Goal: Task Accomplishment & Management: Manage account settings

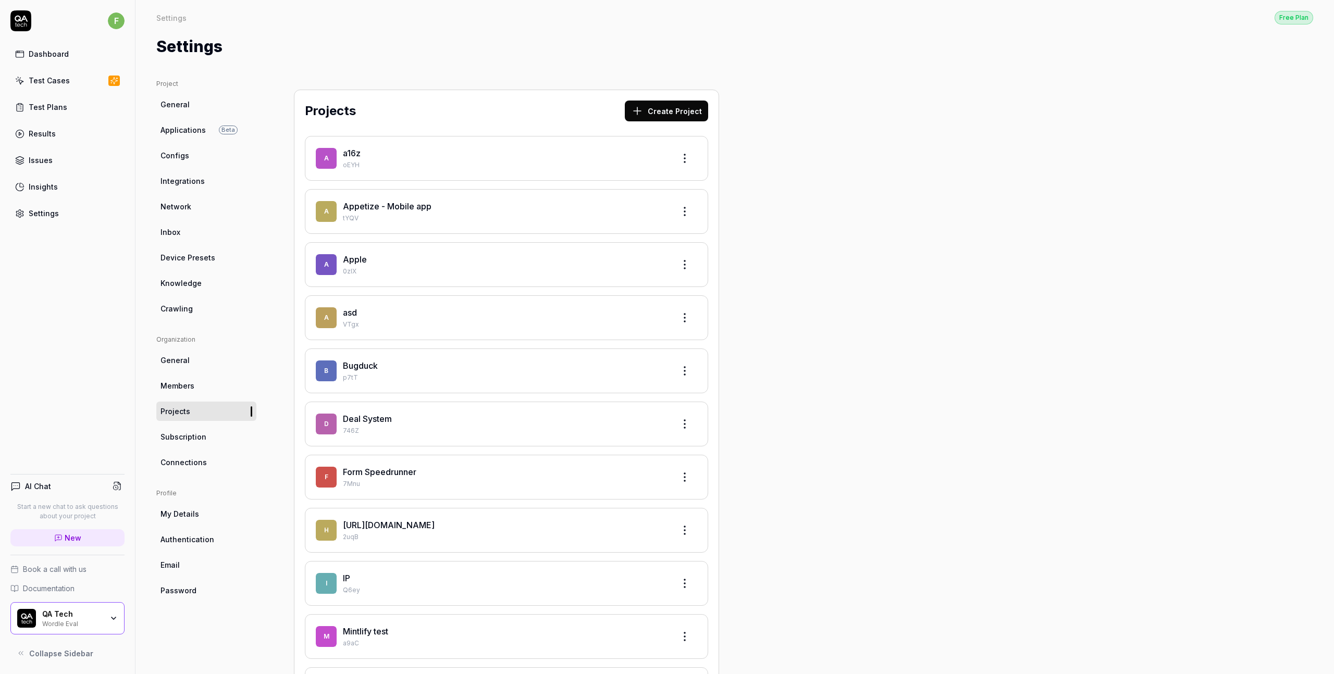
click at [81, 53] on link "Dashboard" at bounding box center [67, 54] width 114 height 20
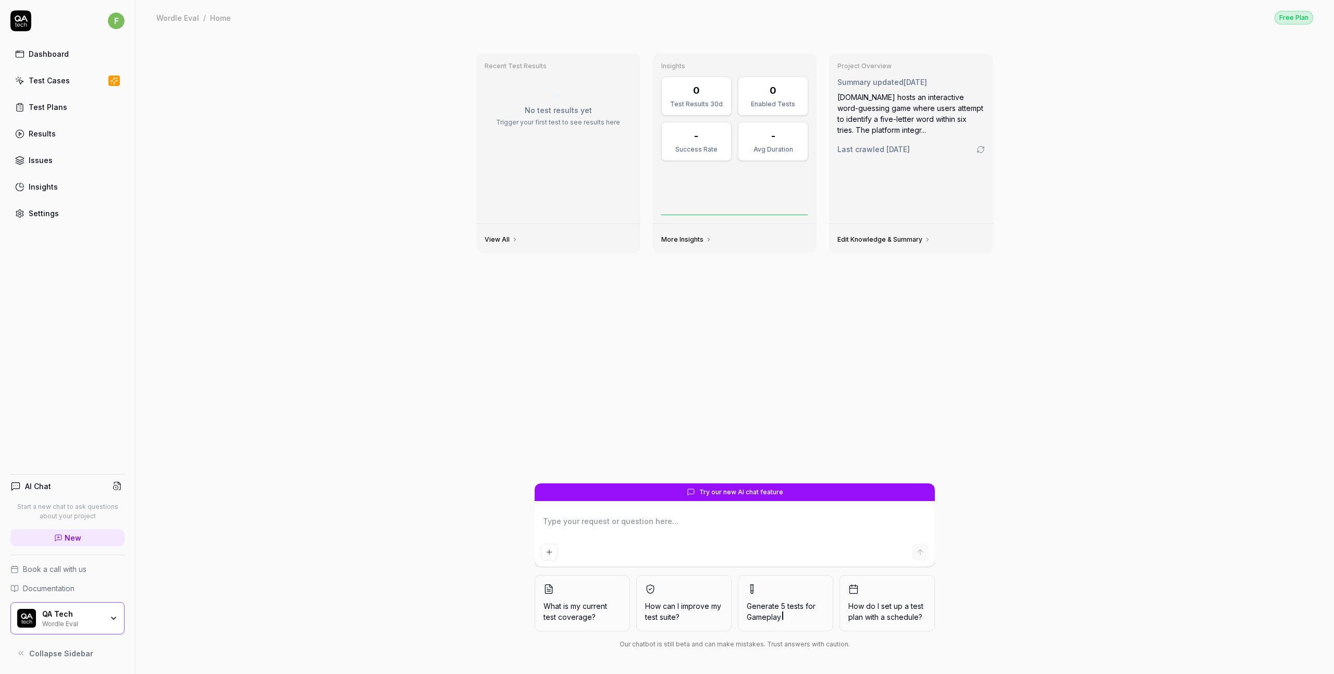
click at [86, 615] on div "QA Tech" at bounding box center [72, 614] width 60 height 9
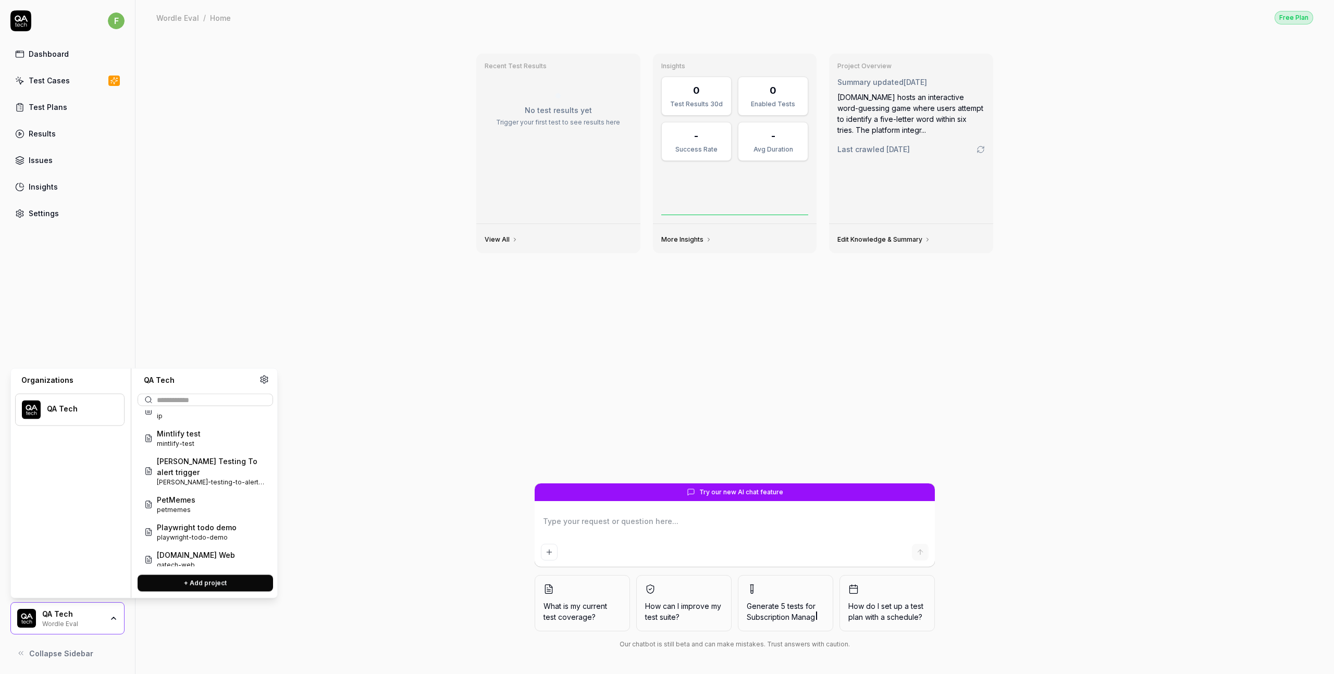
scroll to position [787, 0]
click at [75, 415] on div "QA Tech" at bounding box center [69, 410] width 109 height 32
click at [65, 409] on div "QA Tech" at bounding box center [79, 408] width 64 height 9
click at [58, 81] on div "Test Cases" at bounding box center [49, 80] width 41 height 11
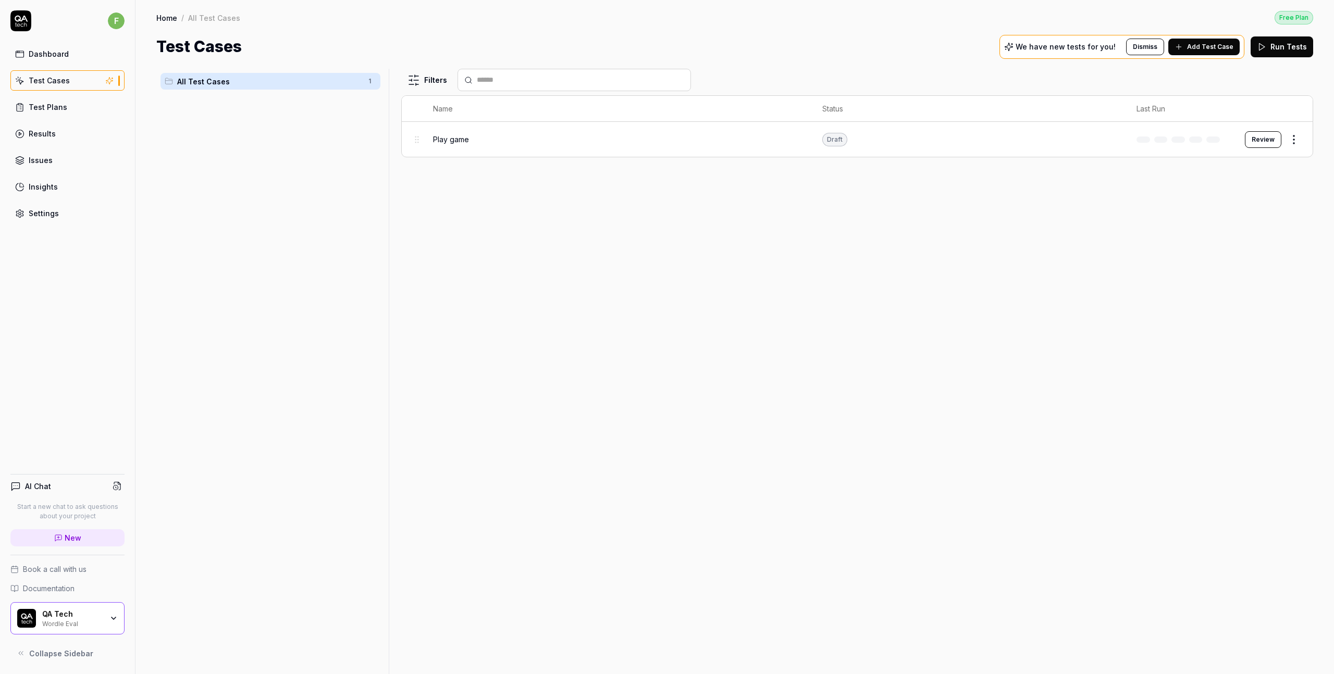
click at [65, 50] on div "Dashboard" at bounding box center [49, 53] width 40 height 11
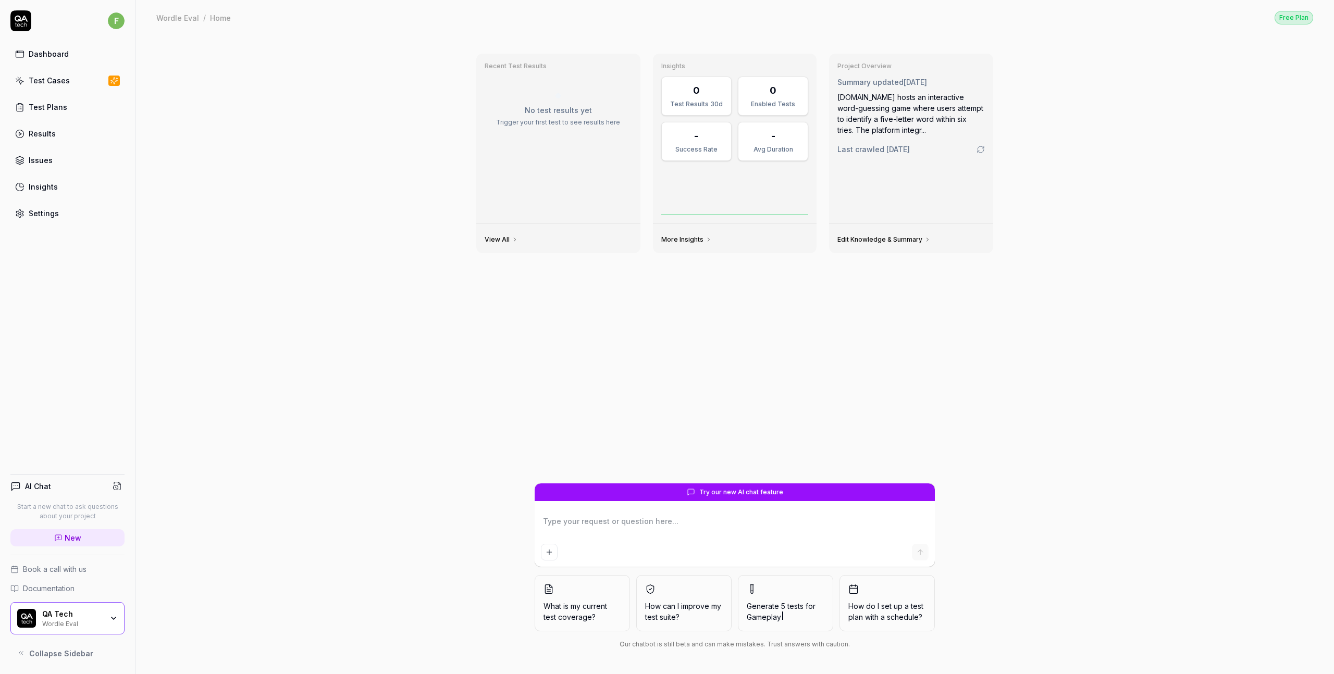
click at [50, 83] on div "Test Cases" at bounding box center [49, 80] width 41 height 11
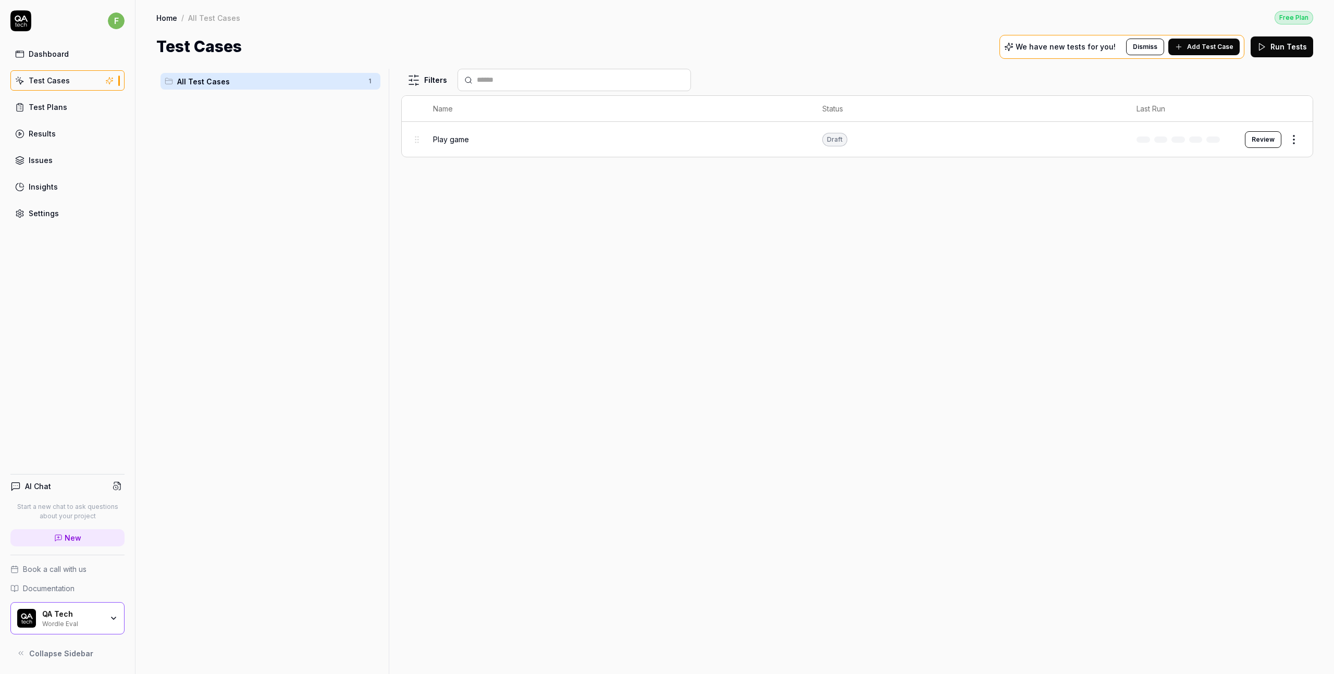
click at [52, 103] on div "Test Plans" at bounding box center [48, 107] width 39 height 11
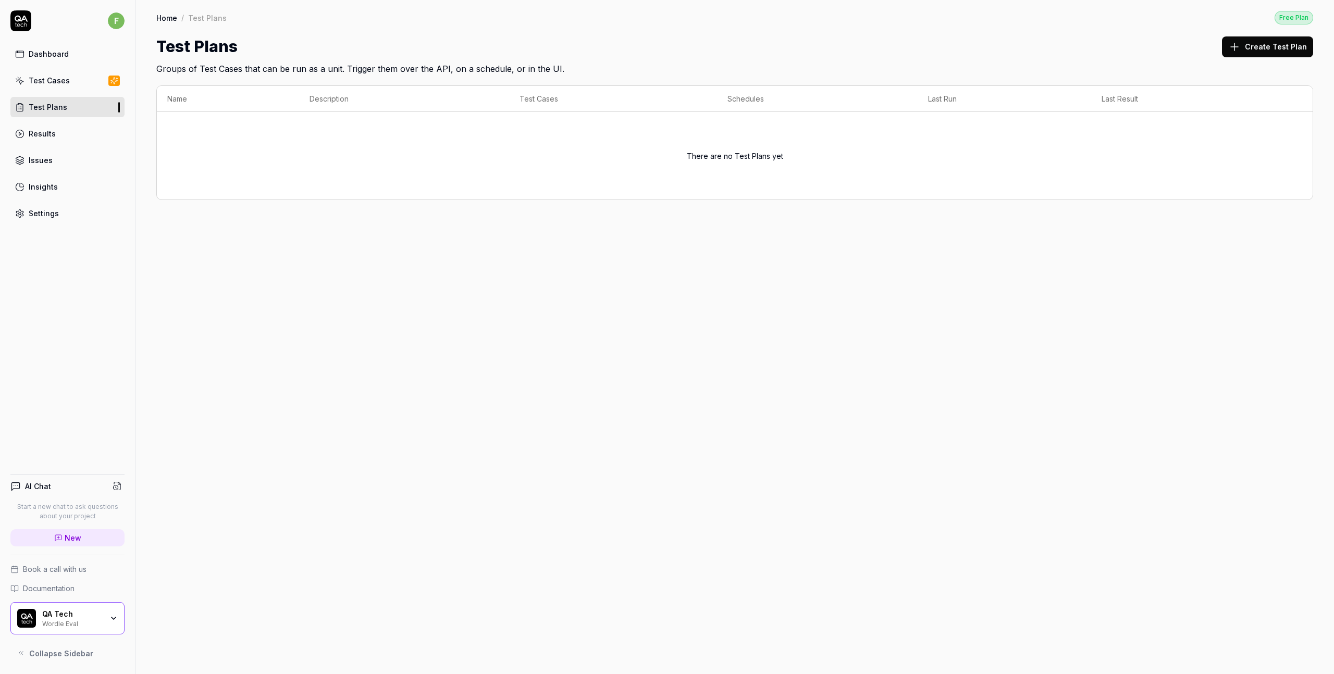
click at [50, 124] on link "Results" at bounding box center [67, 134] width 114 height 20
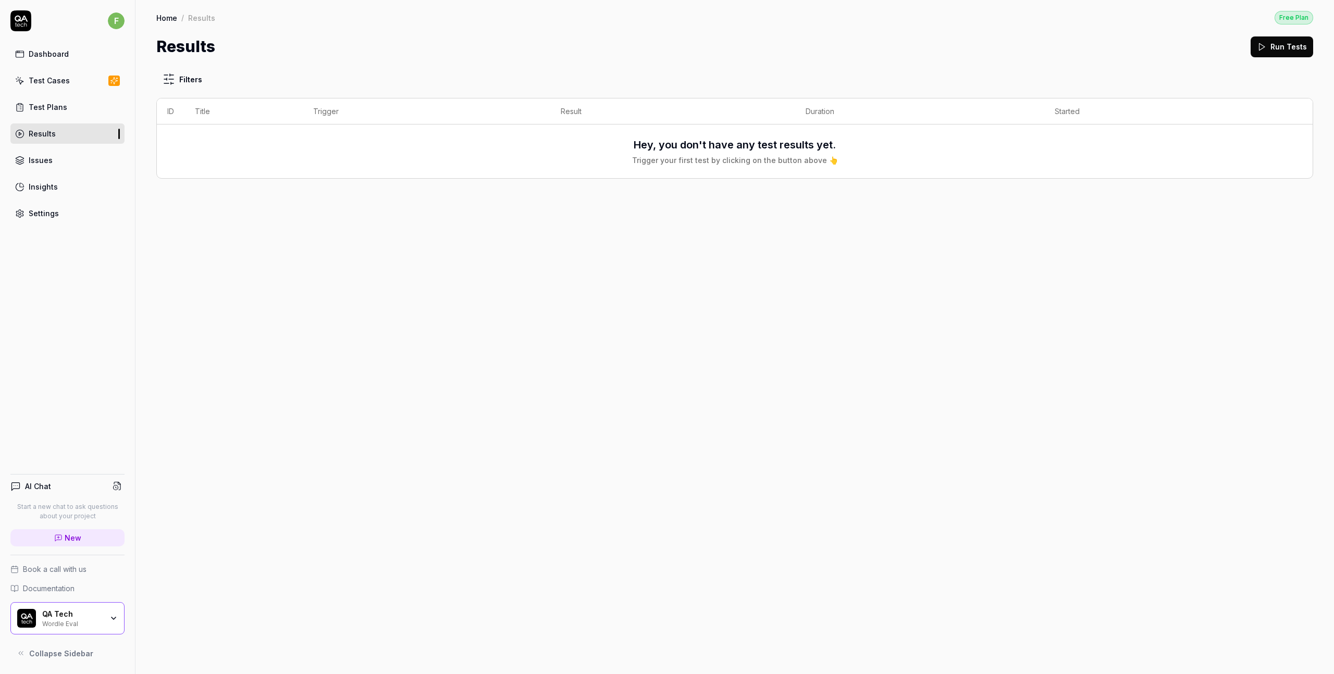
click at [51, 162] on link "Issues" at bounding box center [67, 160] width 114 height 20
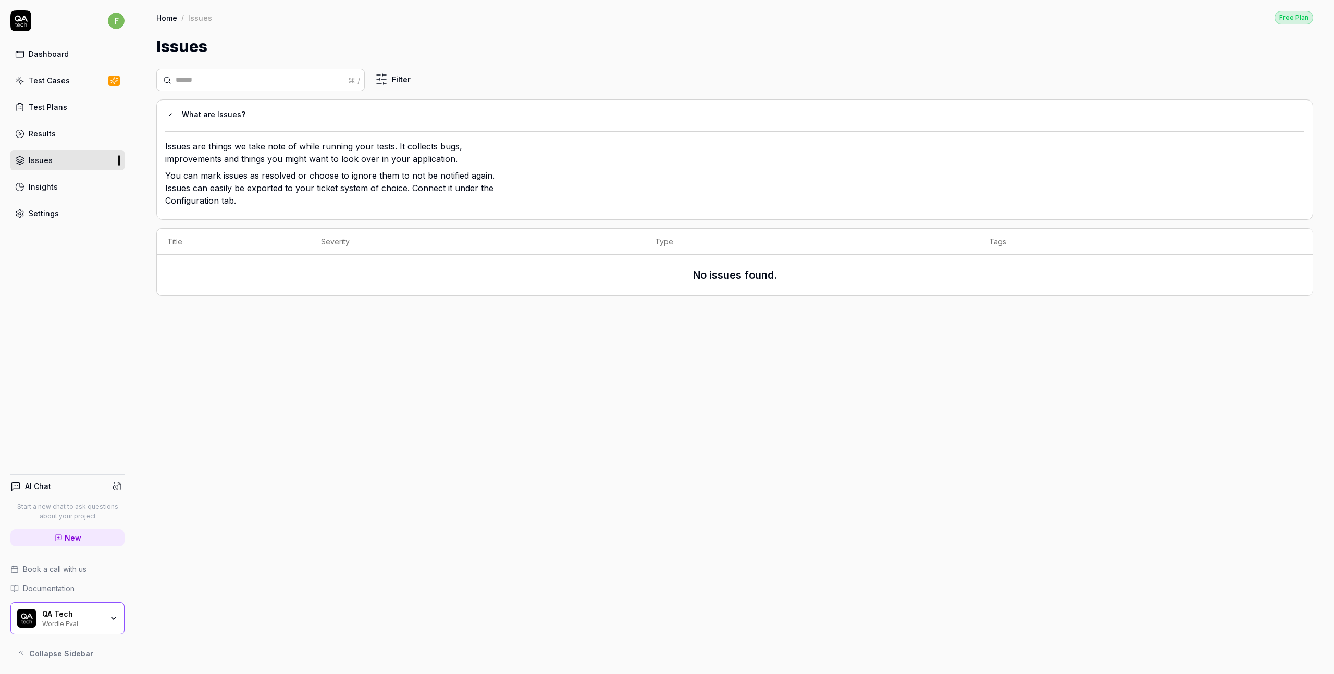
click at [52, 179] on link "Insights" at bounding box center [67, 187] width 114 height 20
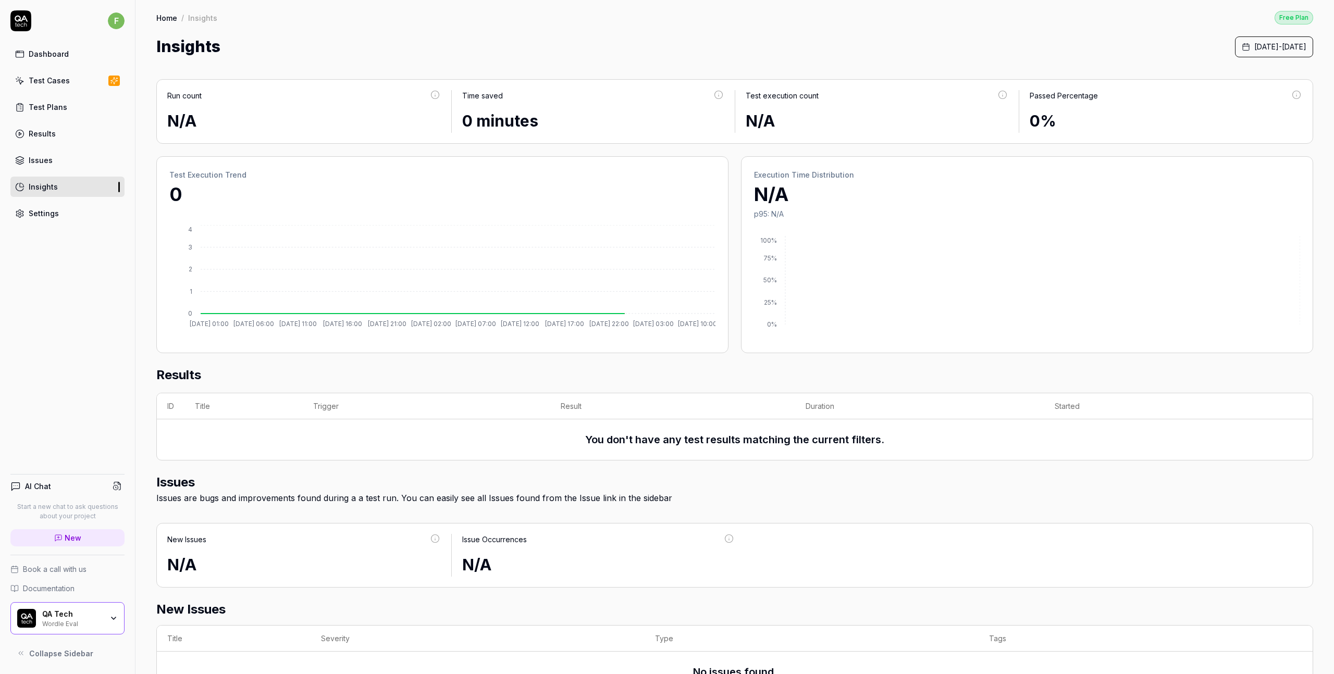
click at [43, 216] on div "Settings" at bounding box center [44, 213] width 30 height 11
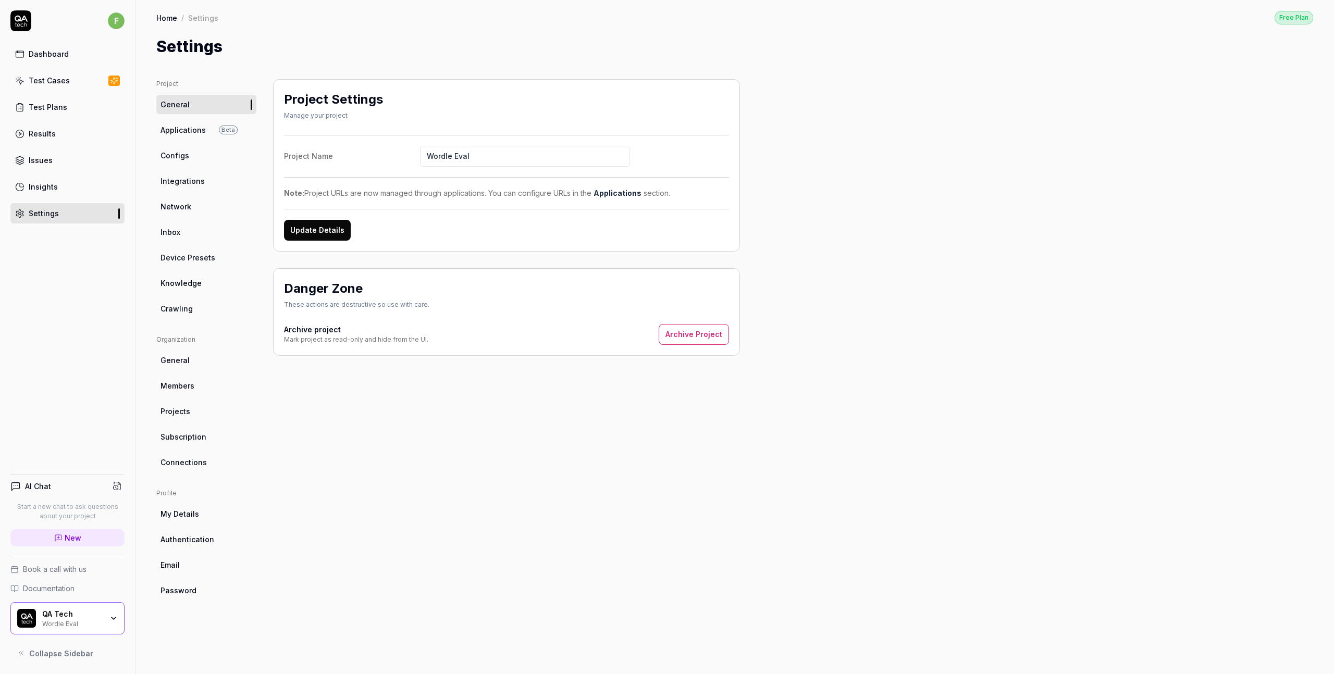
click at [190, 212] on link "Network" at bounding box center [206, 206] width 100 height 19
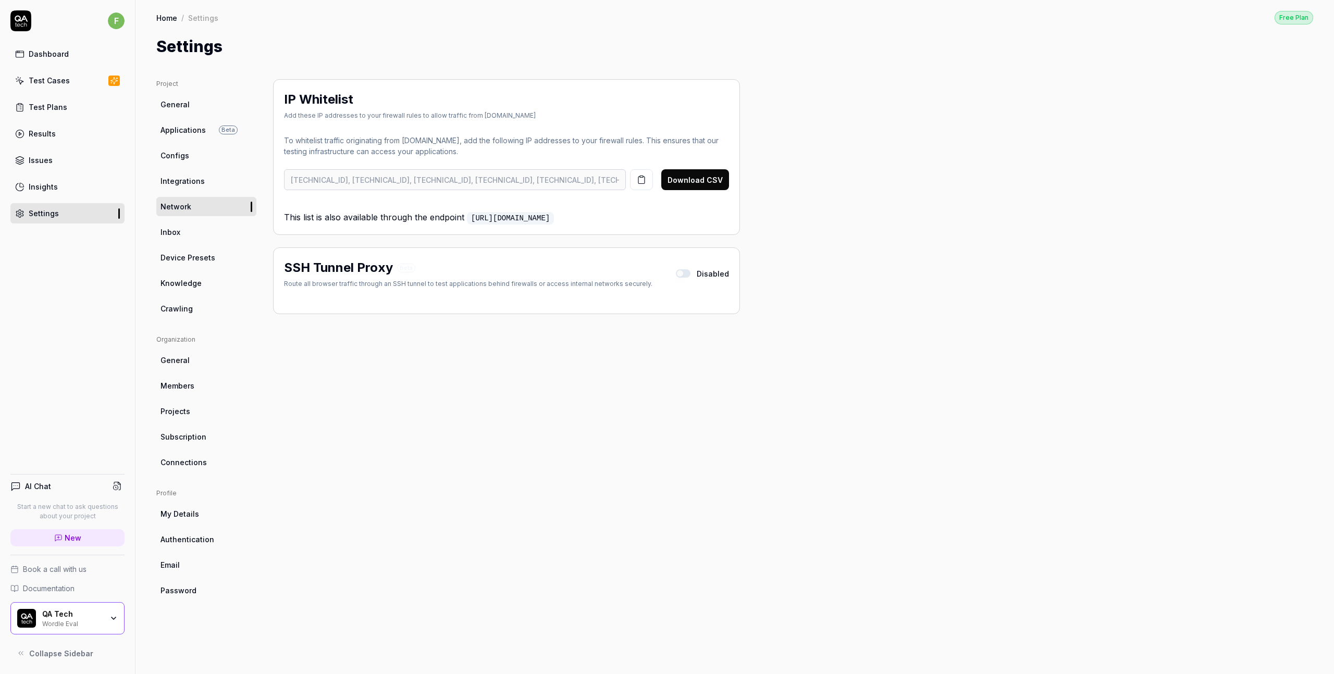
click at [177, 188] on link "Integrations" at bounding box center [206, 180] width 100 height 19
click at [180, 106] on span "General" at bounding box center [175, 104] width 29 height 11
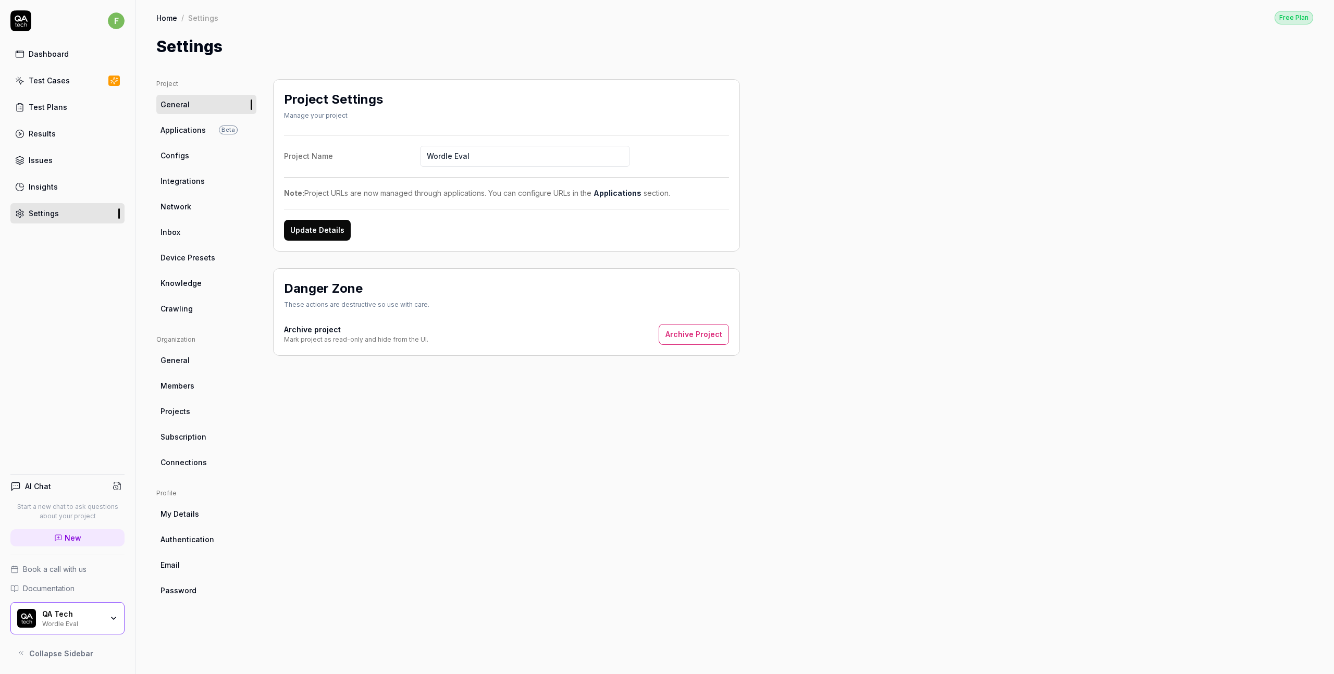
click at [36, 75] on div "Test Cases" at bounding box center [49, 80] width 41 height 11
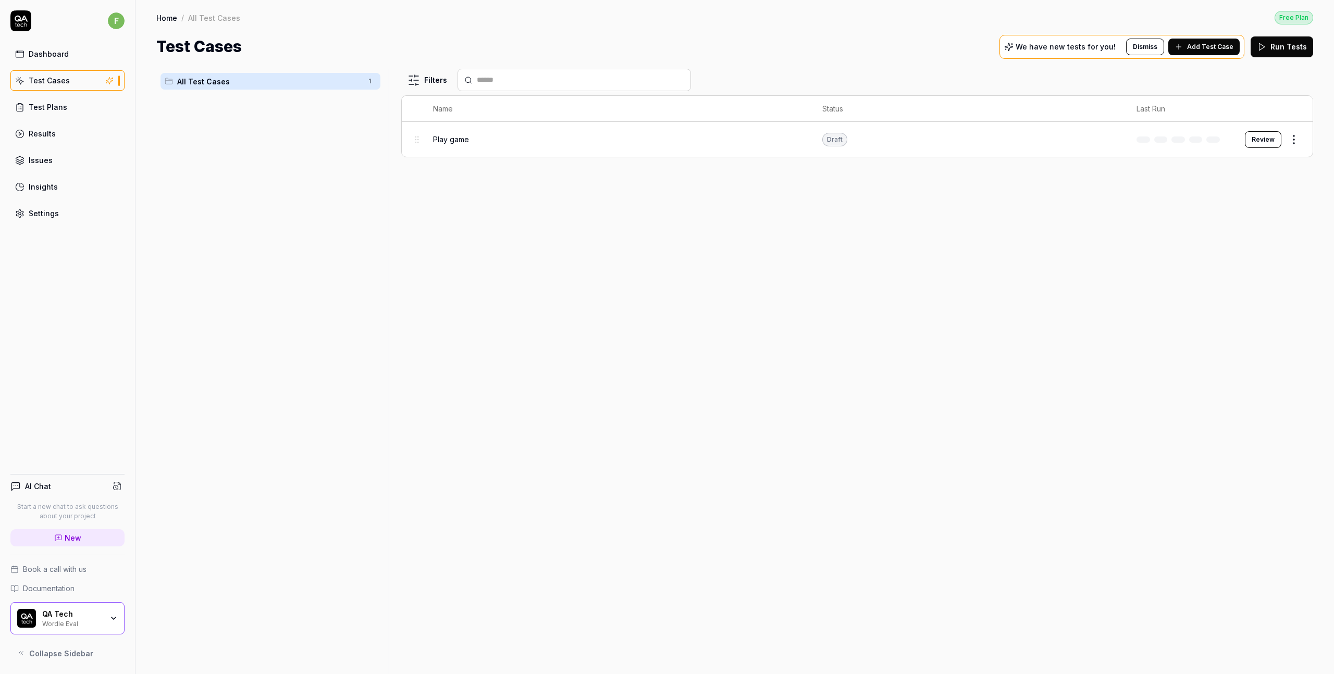
click at [485, 139] on div "Play game" at bounding box center [617, 139] width 368 height 11
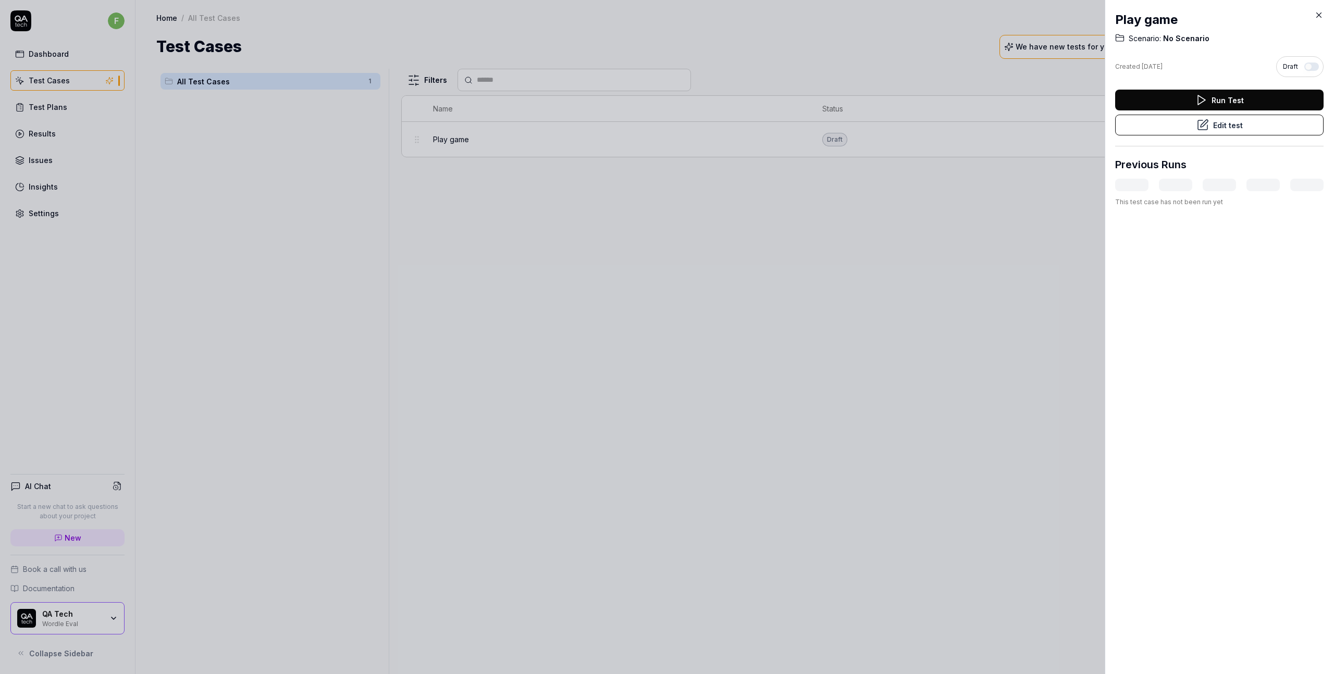
click at [1185, 130] on button "Edit test" at bounding box center [1219, 125] width 208 height 21
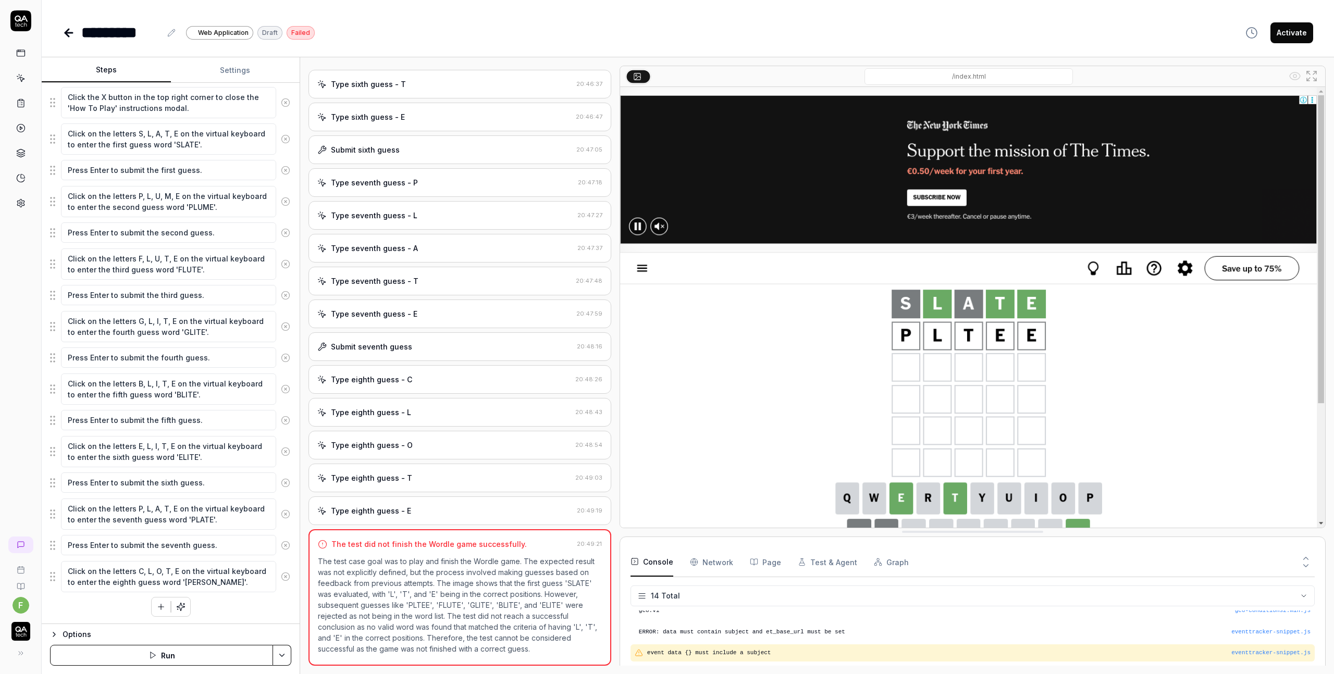
scroll to position [197, 0]
click at [68, 33] on icon at bounding box center [68, 33] width 7 height 0
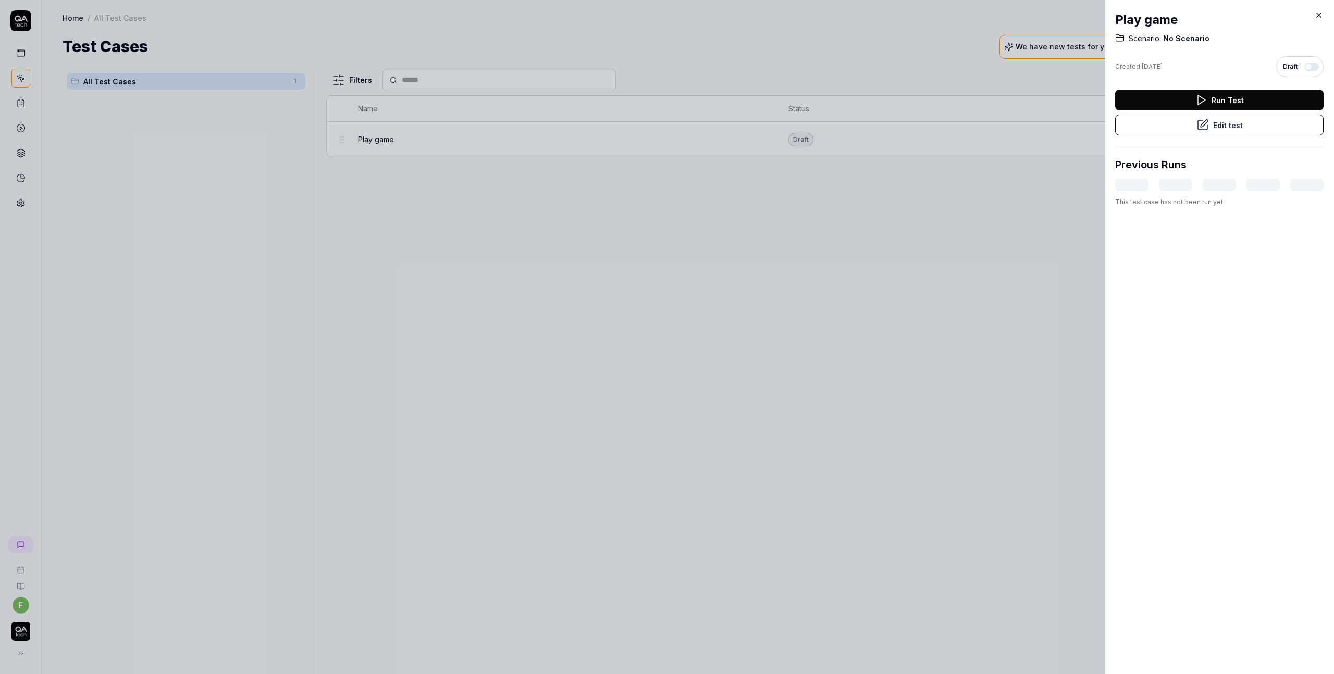
click at [1312, 68] on button "button" at bounding box center [1311, 67] width 15 height 8
click at [1315, 15] on icon at bounding box center [1318, 14] width 9 height 9
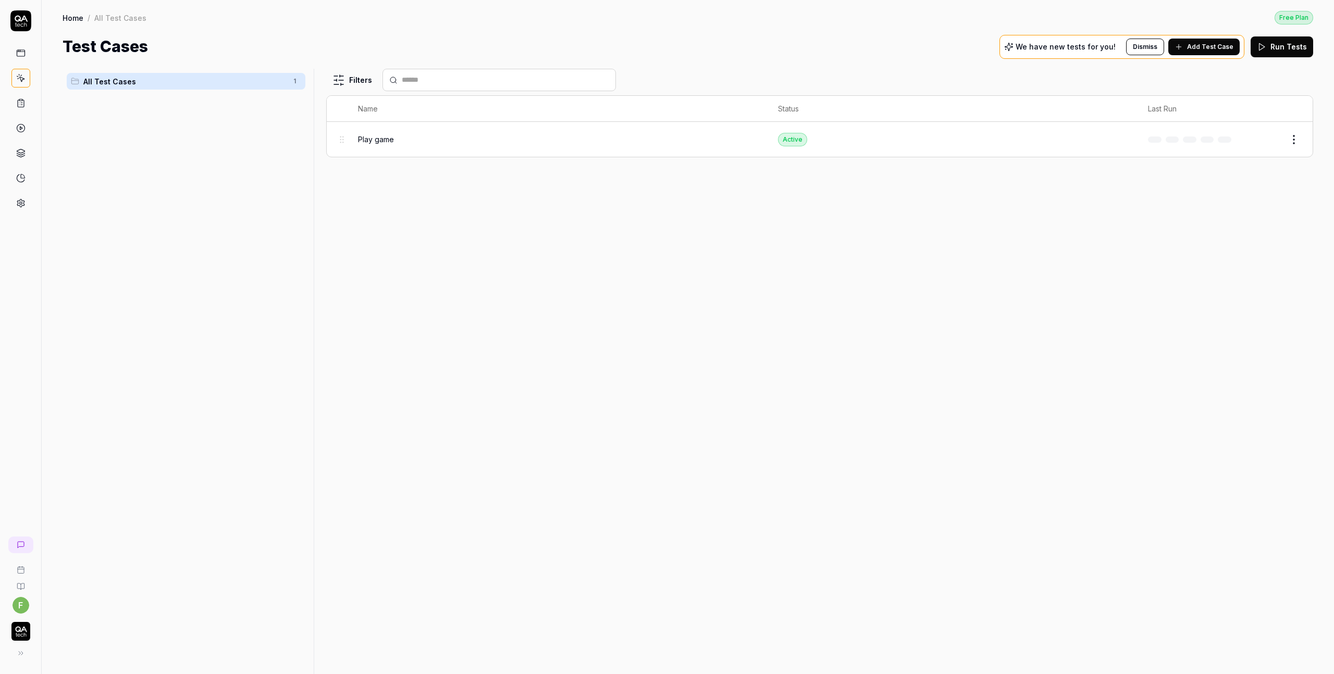
click at [1200, 49] on span "Add Test Case" at bounding box center [1210, 46] width 46 height 9
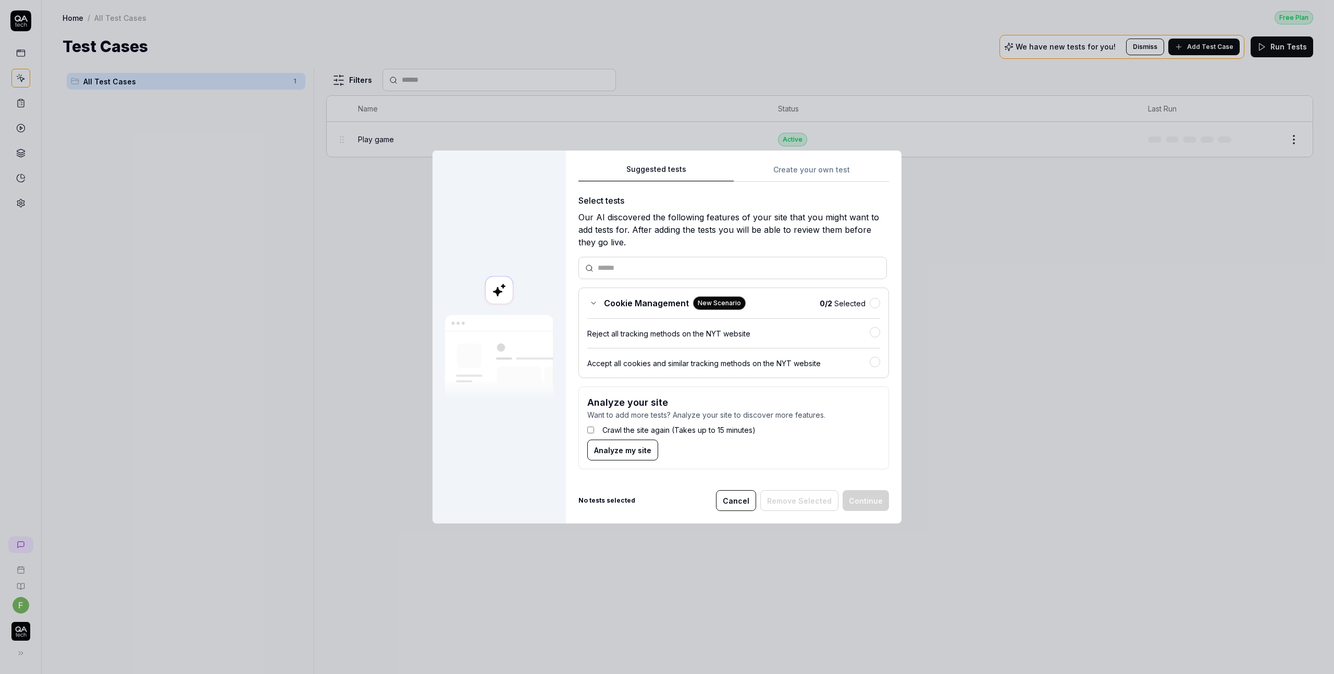
click at [624, 428] on label "Crawl the site again (Takes up to 15 minutes)" at bounding box center [678, 430] width 153 height 11
click at [738, 497] on button "Cancel" at bounding box center [736, 500] width 40 height 21
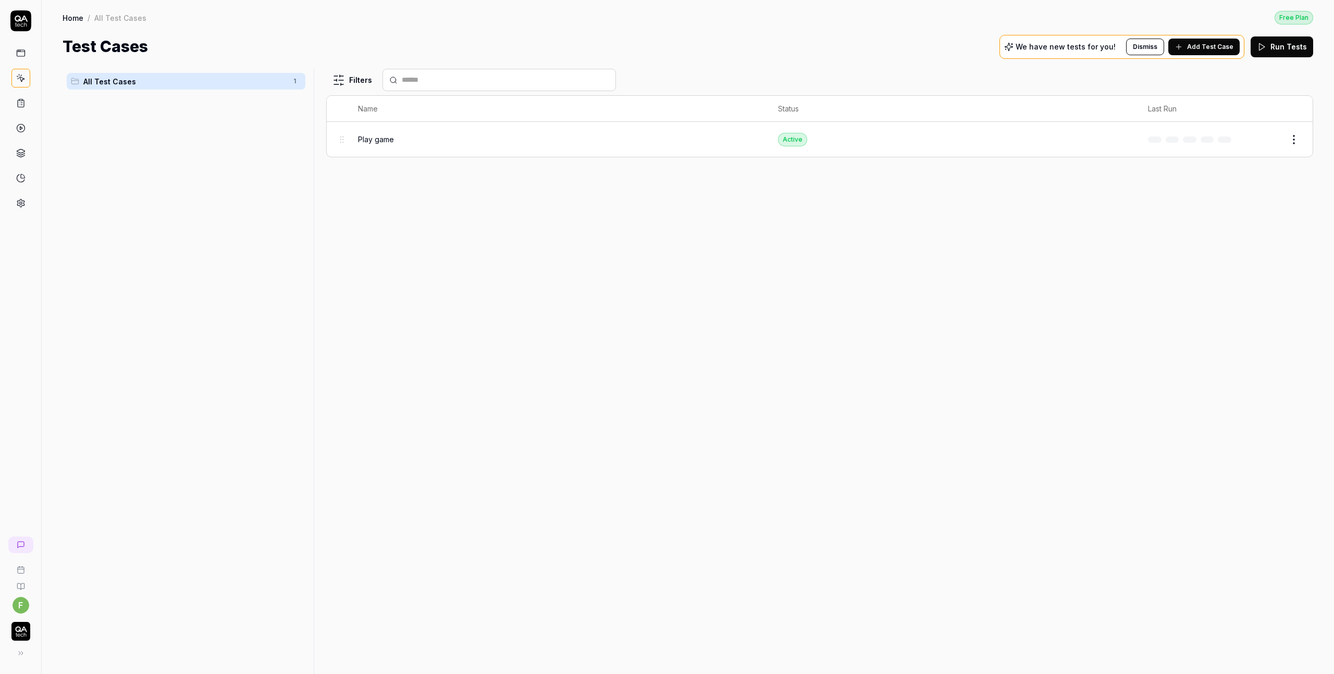
click at [1199, 52] on button "Add Test Case" at bounding box center [1203, 47] width 71 height 17
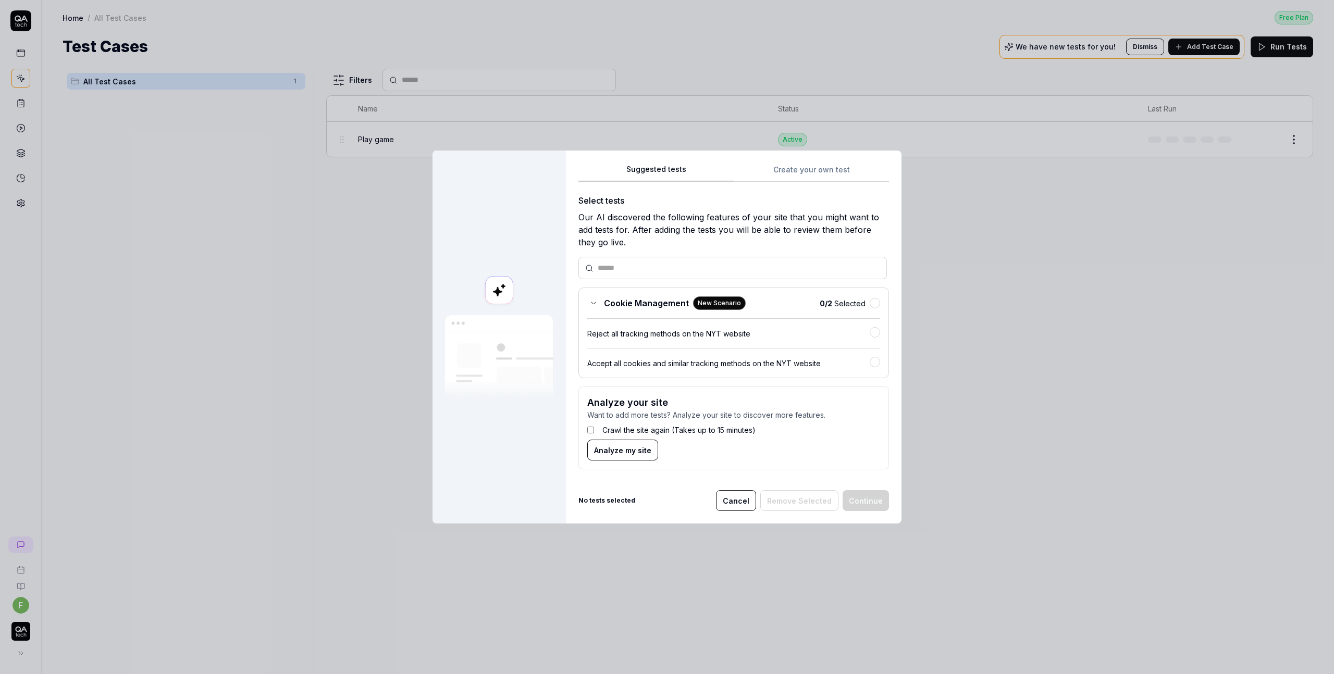
click at [829, 177] on div "Suggested tests Create your own test Select tests Our AI discovered the followi…" at bounding box center [734, 338] width 336 height 374
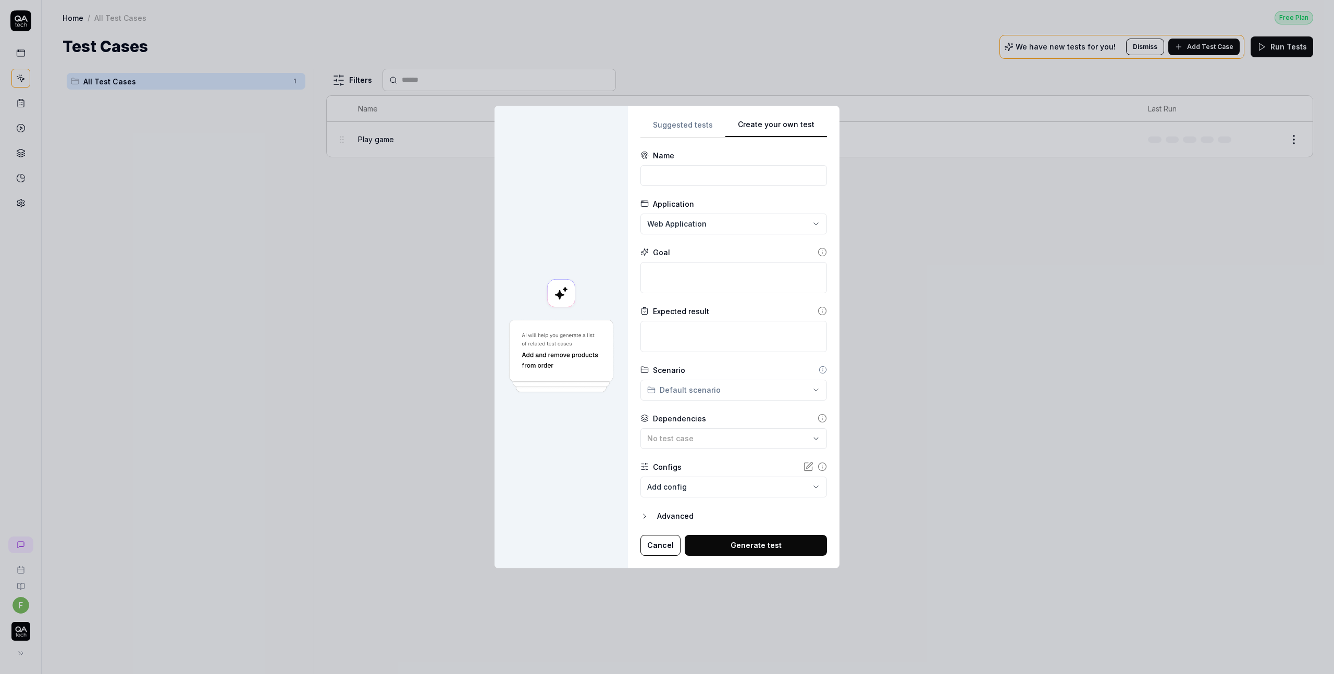
click at [667, 541] on button "Cancel" at bounding box center [660, 545] width 40 height 21
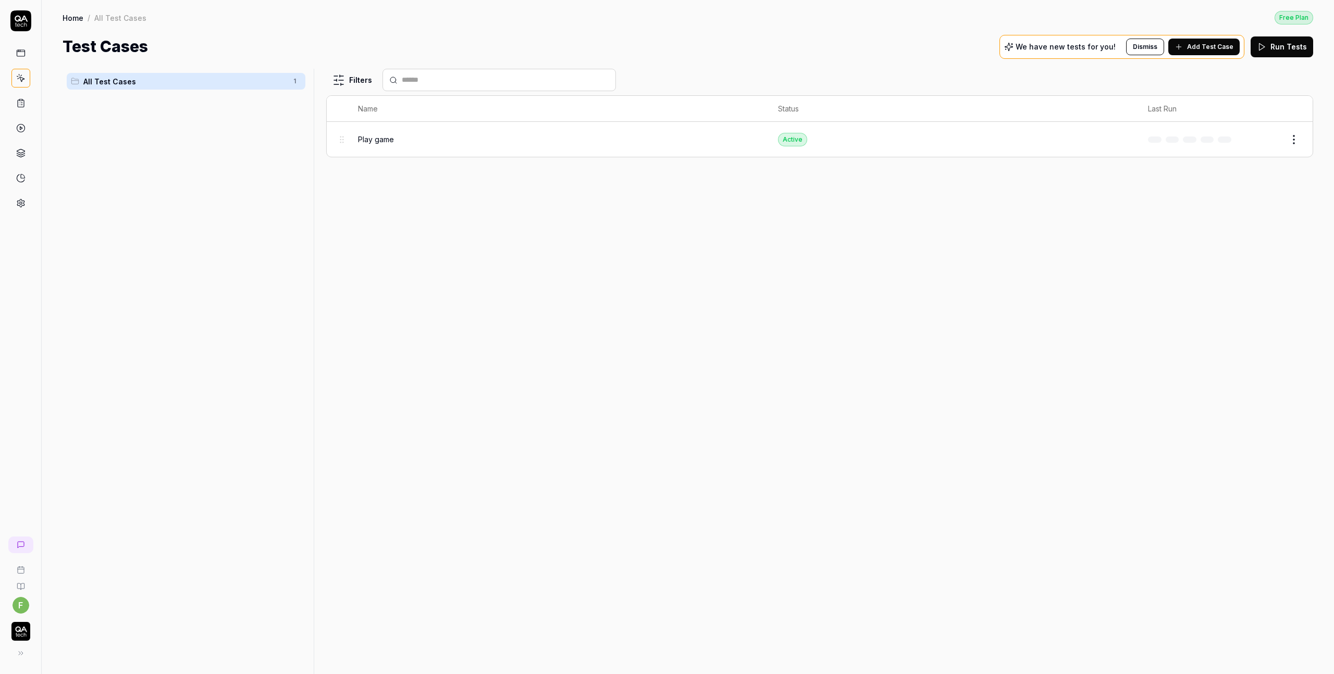
click at [27, 54] on link at bounding box center [20, 53] width 19 height 19
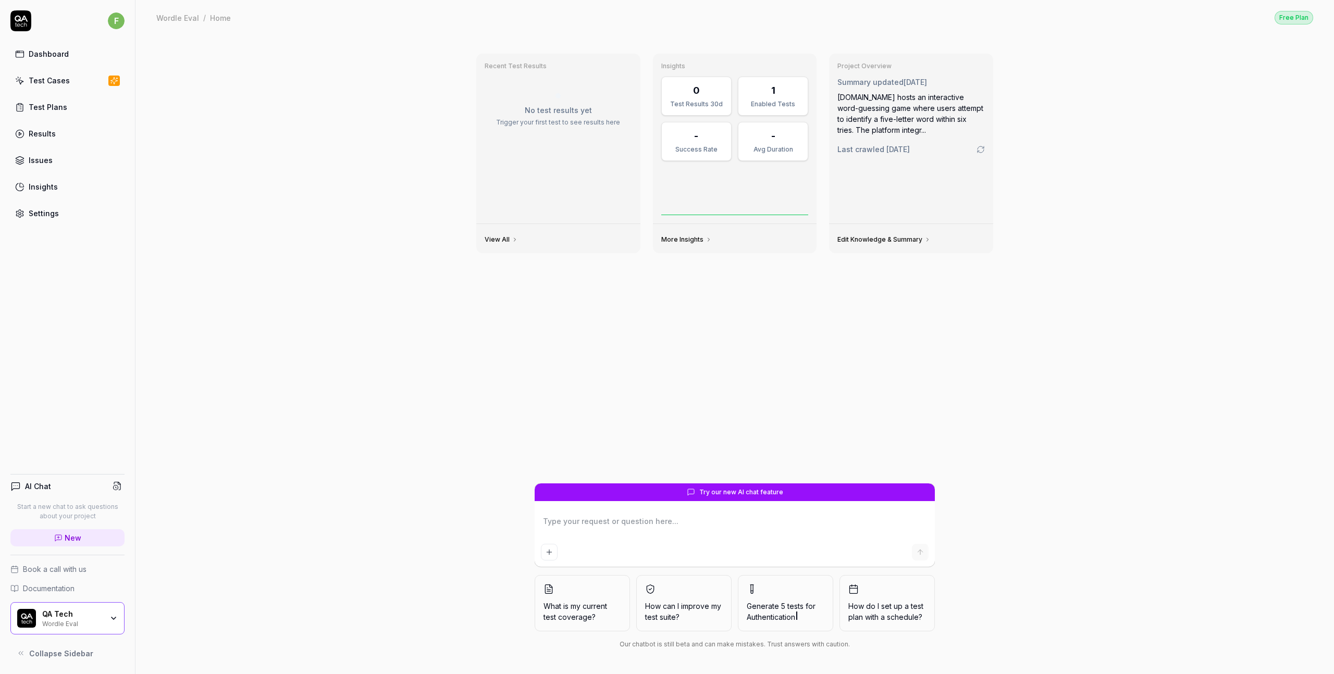
click at [60, 81] on div "Test Cases" at bounding box center [49, 80] width 41 height 11
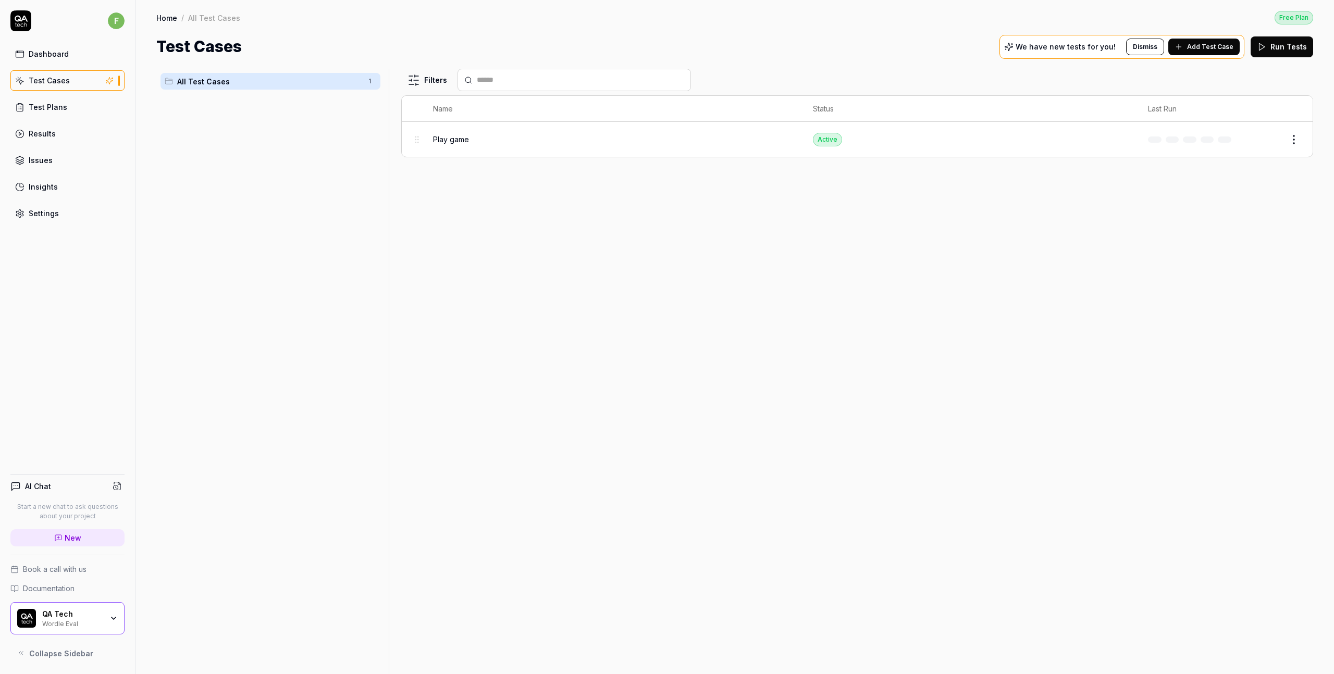
click at [87, 112] on link "Test Plans" at bounding box center [67, 107] width 114 height 20
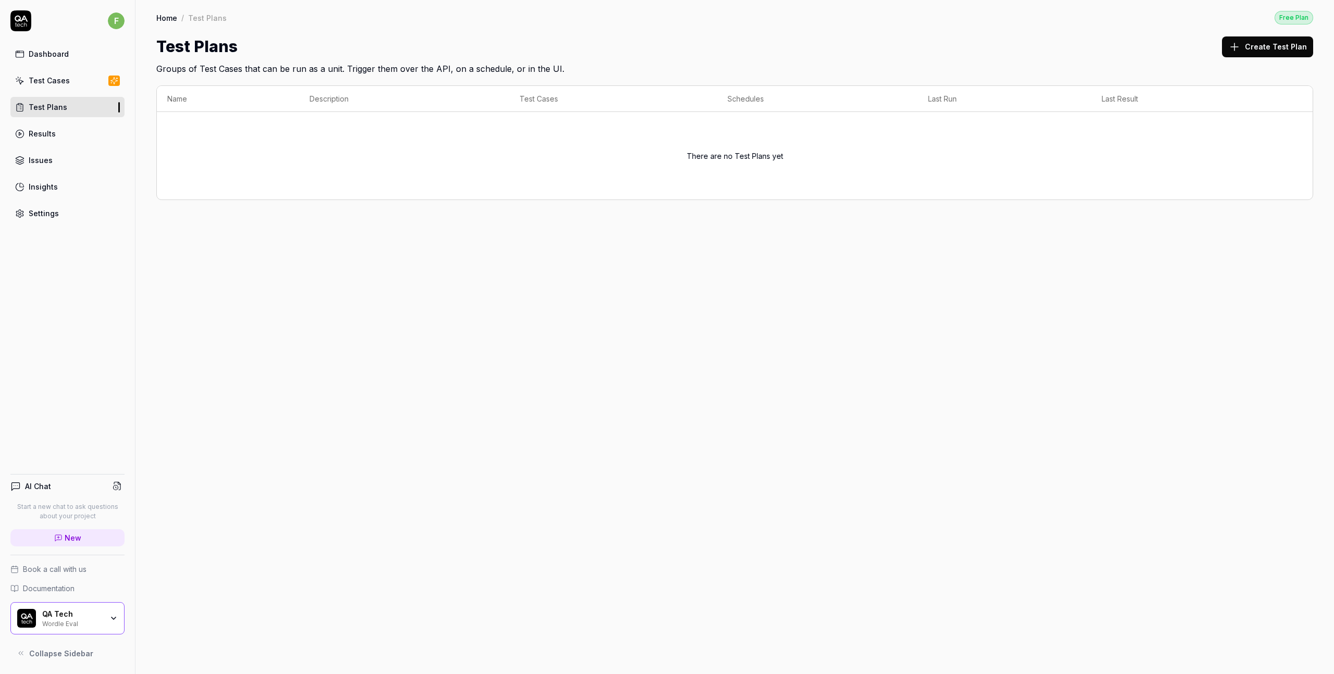
click at [1298, 45] on button "Create Test Plan" at bounding box center [1267, 46] width 91 height 21
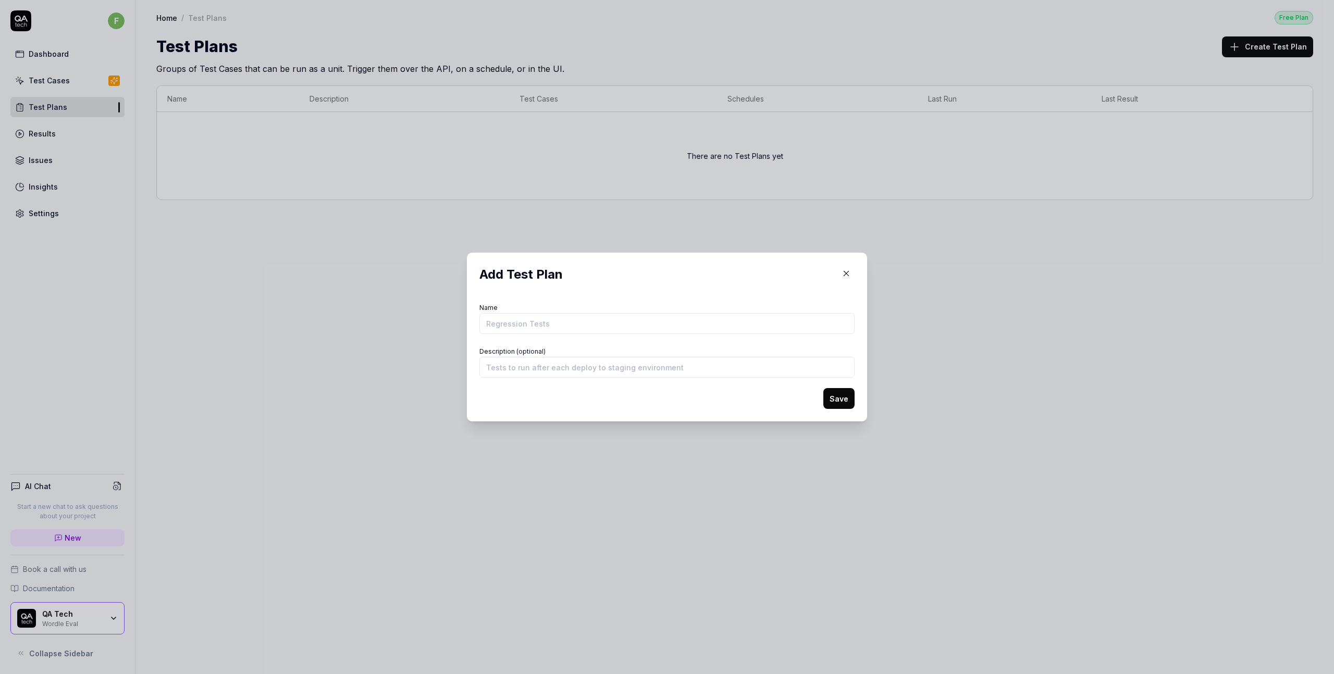
drag, startPoint x: 842, startPoint y: 267, endPoint x: 844, endPoint y: 273, distance: 6.6
click at [842, 267] on button "button" at bounding box center [846, 273] width 17 height 17
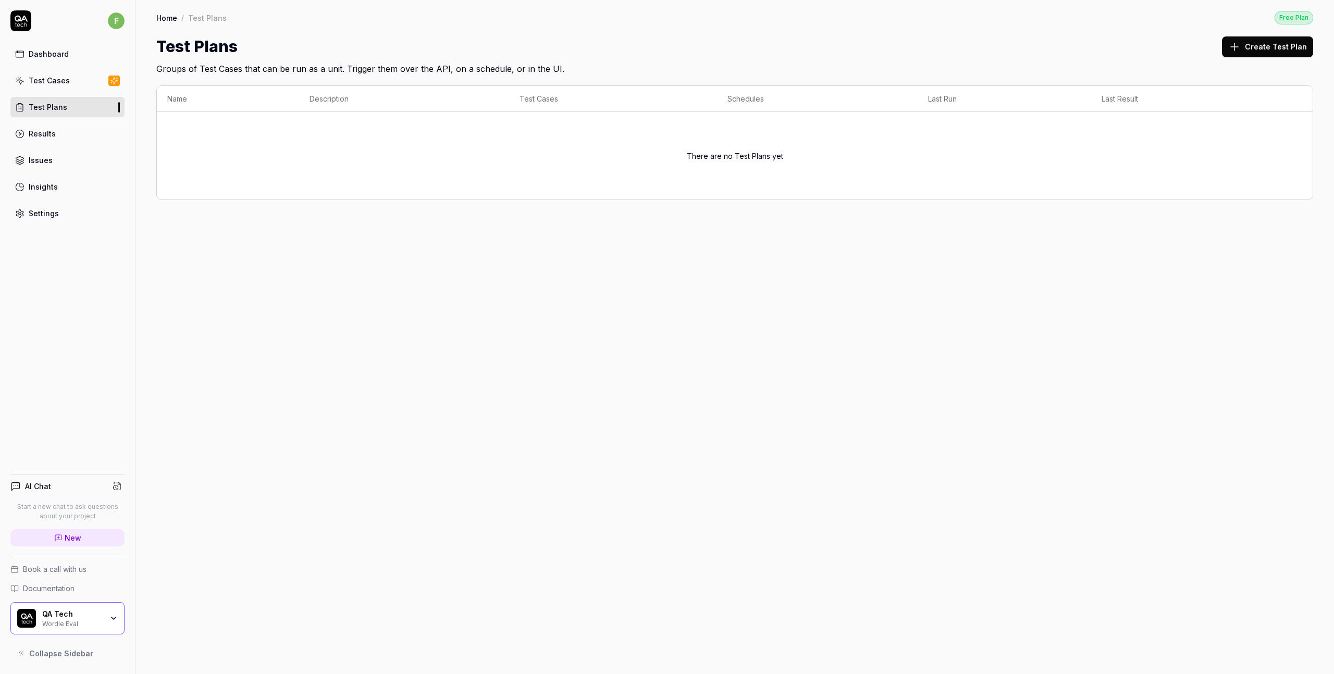
click at [77, 132] on link "Results" at bounding box center [67, 134] width 114 height 20
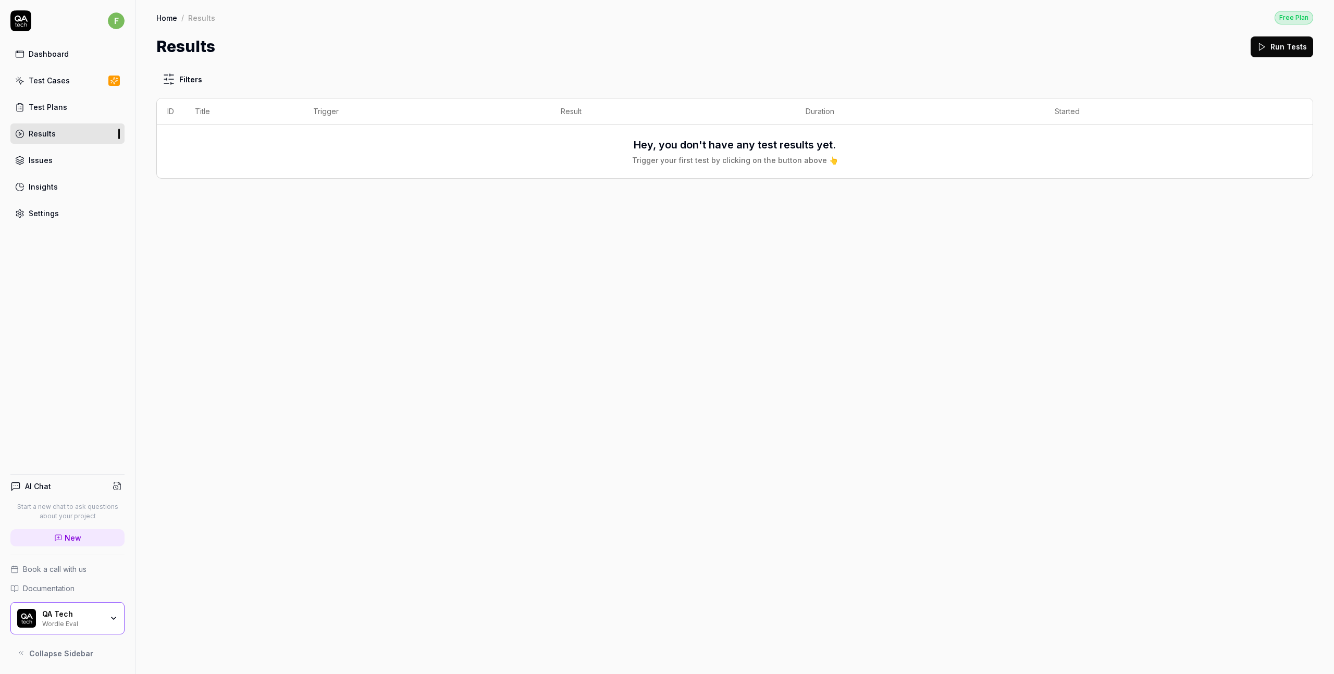
click at [45, 156] on div "Issues" at bounding box center [41, 160] width 24 height 11
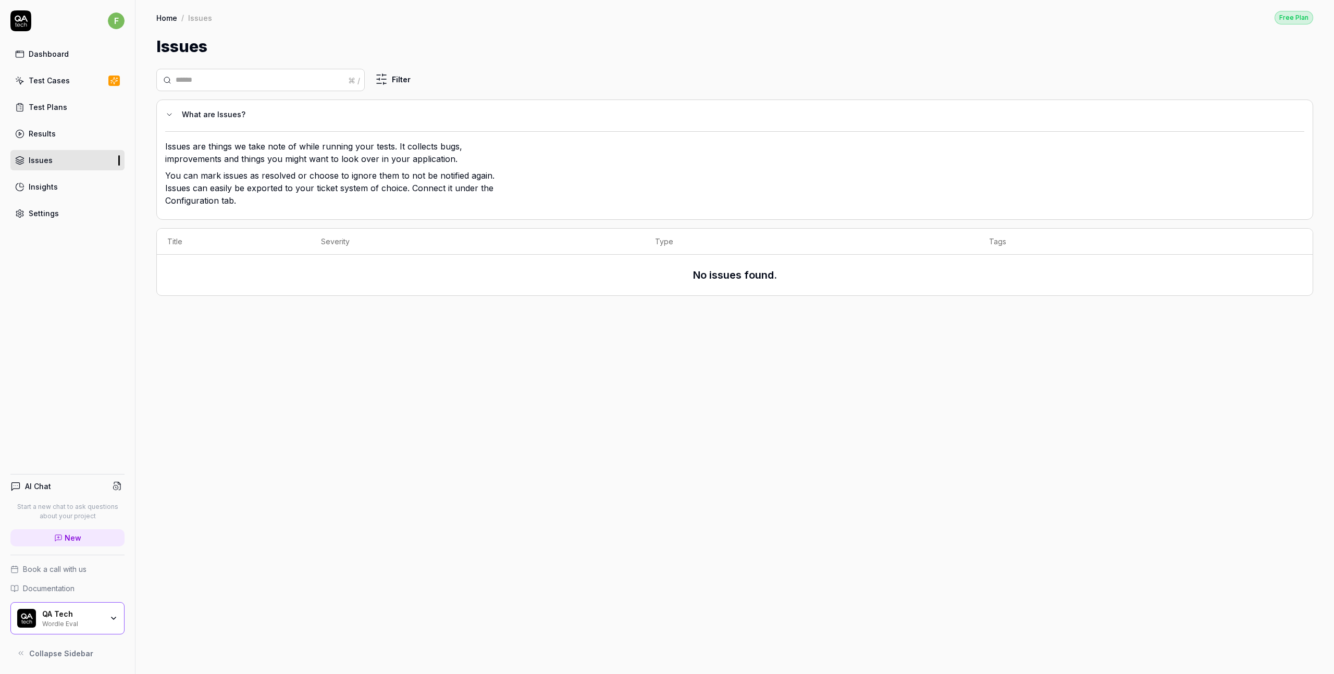
click at [45, 181] on div "Insights" at bounding box center [43, 186] width 29 height 11
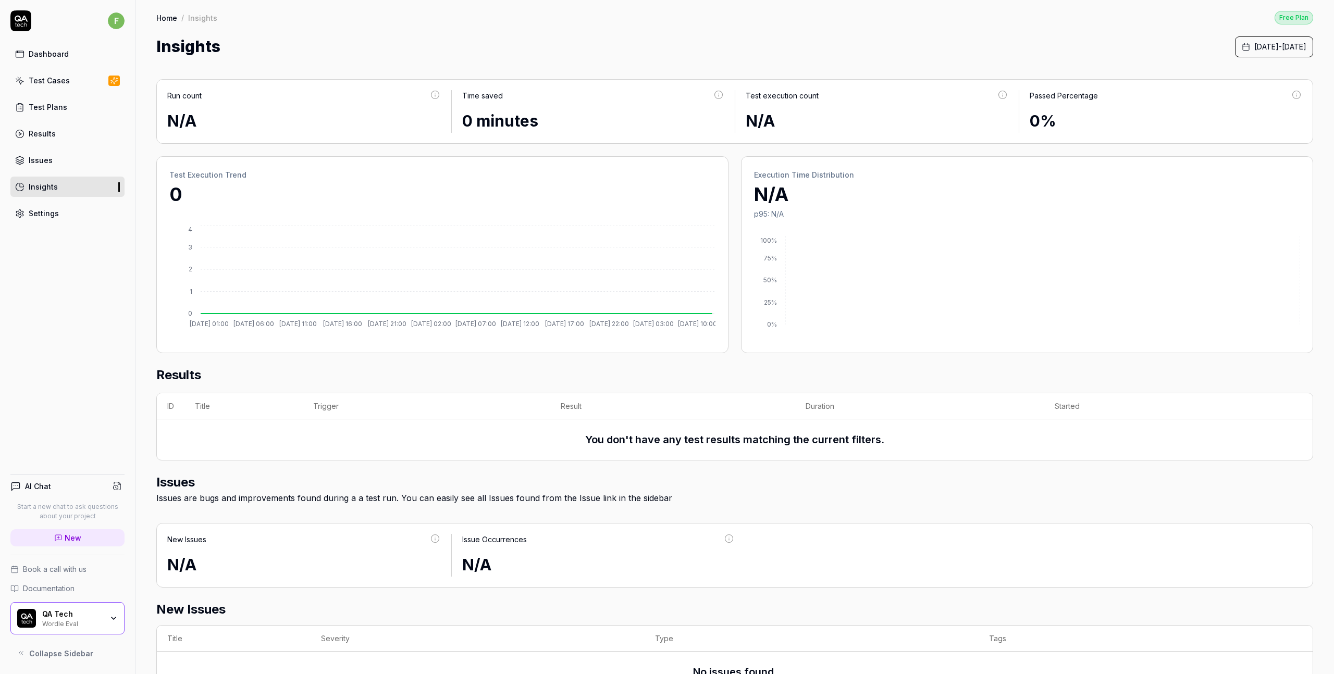
click at [50, 217] on div "Settings" at bounding box center [44, 213] width 30 height 11
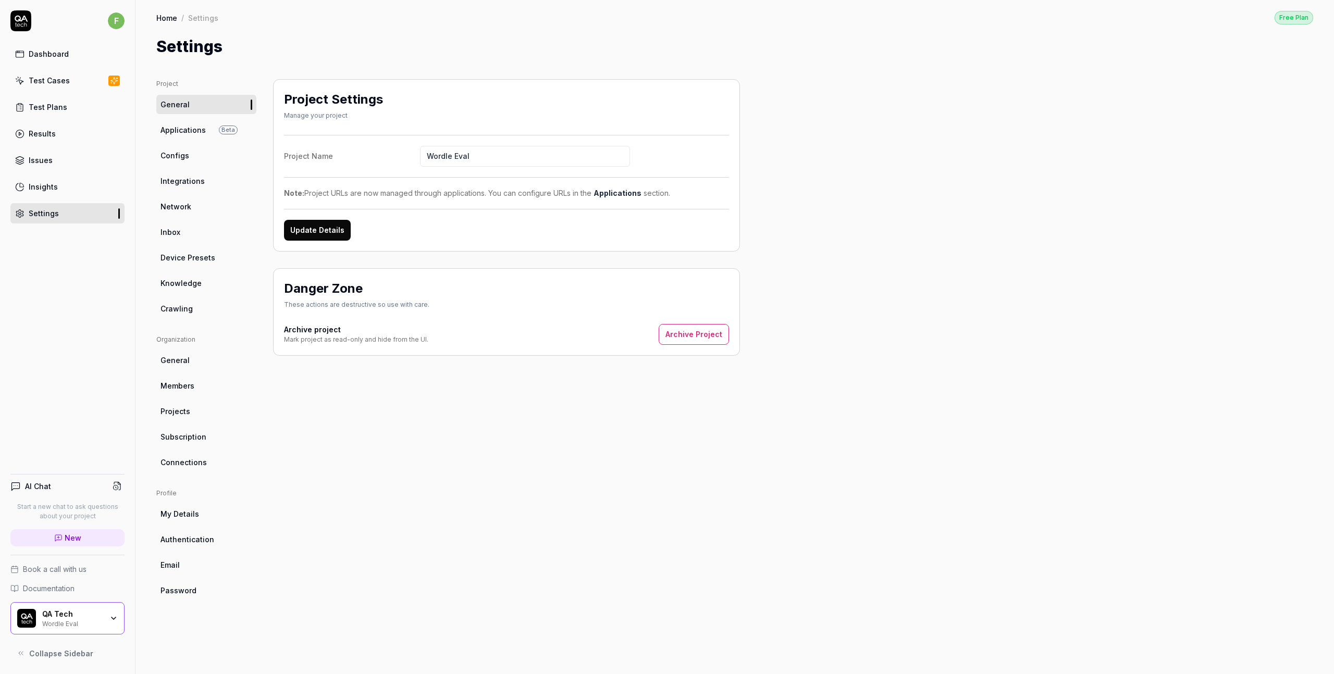
click at [219, 127] on span "Beta" at bounding box center [228, 130] width 19 height 9
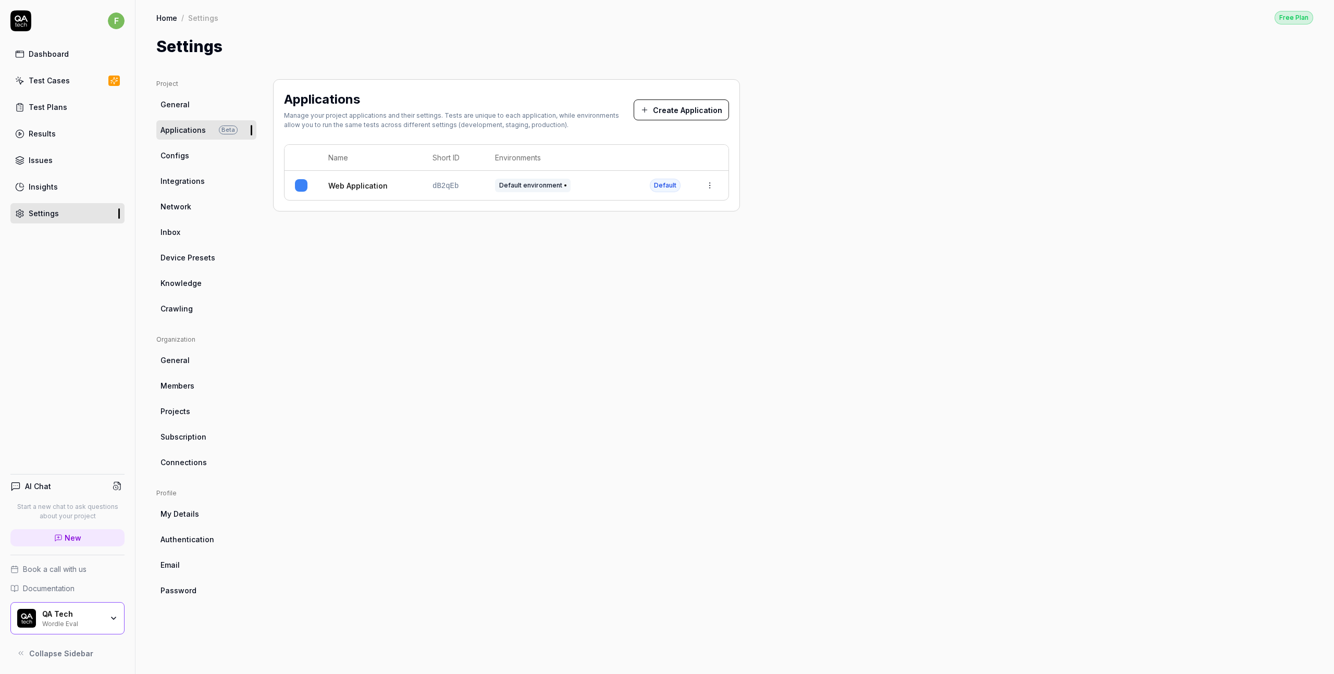
click at [202, 154] on link "Configs" at bounding box center [206, 155] width 100 height 19
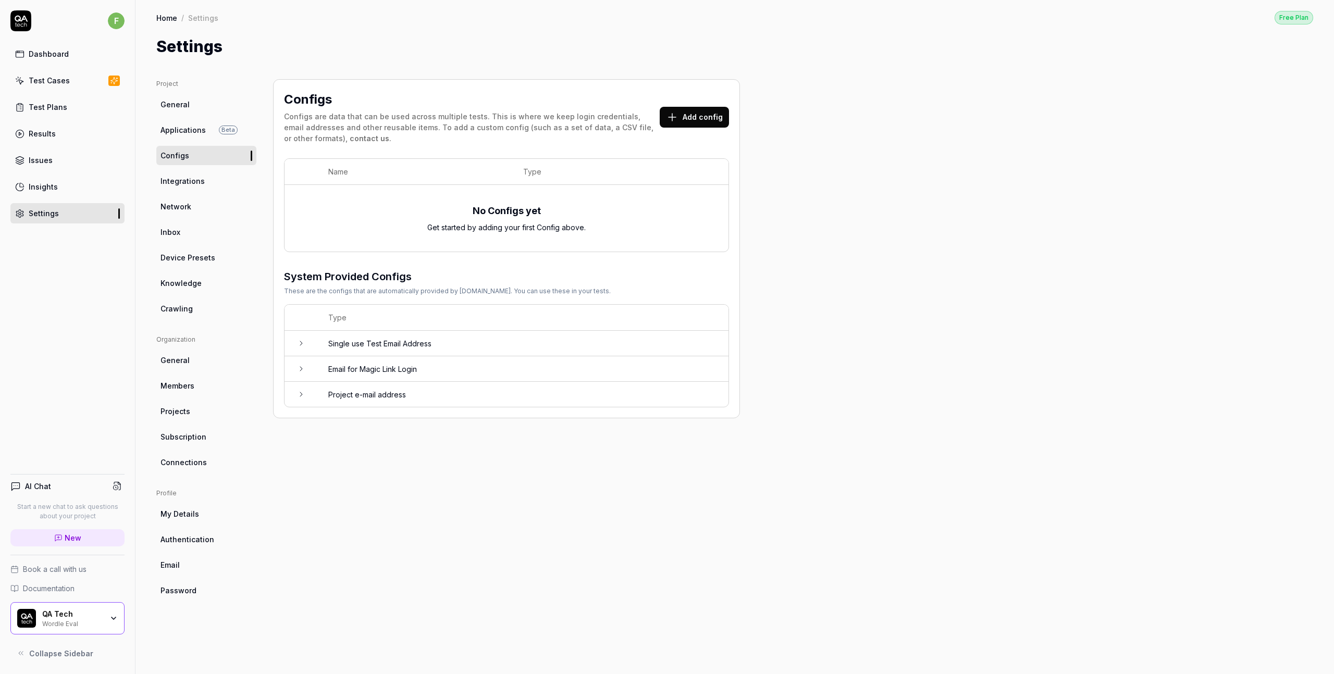
click at [201, 177] on span "Integrations" at bounding box center [183, 181] width 44 height 11
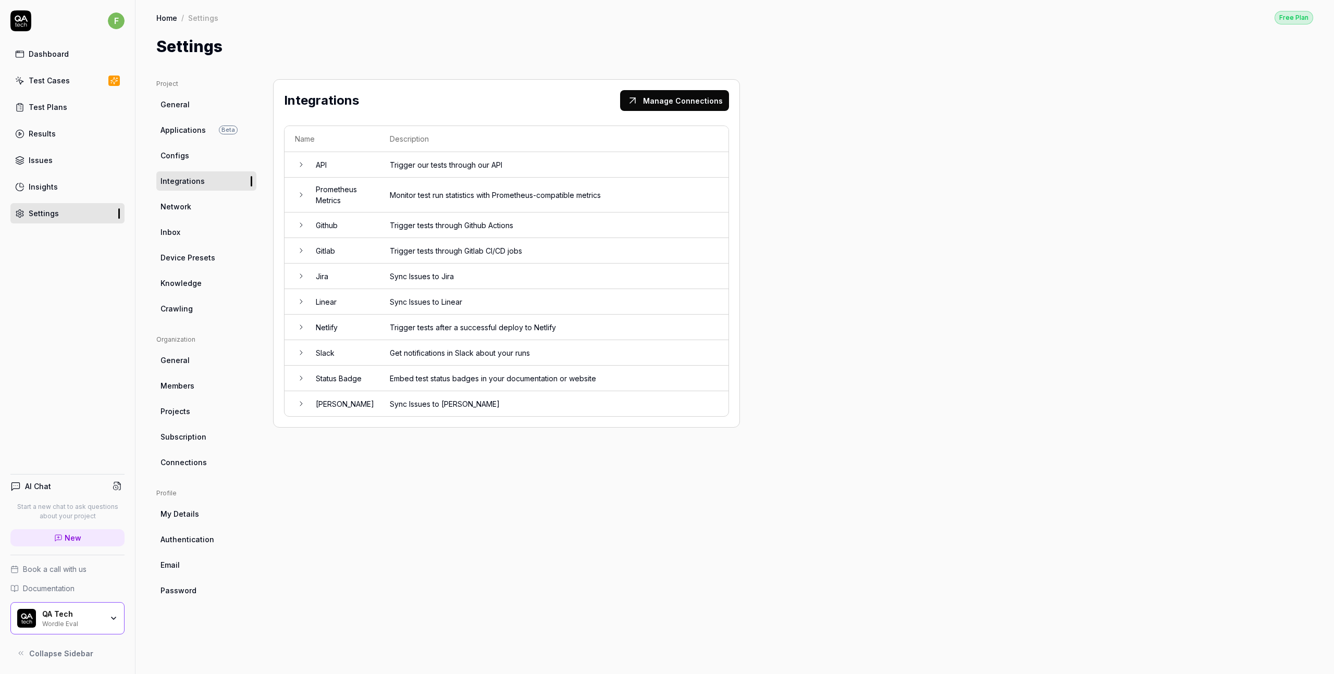
click at [201, 105] on link "General" at bounding box center [206, 104] width 100 height 19
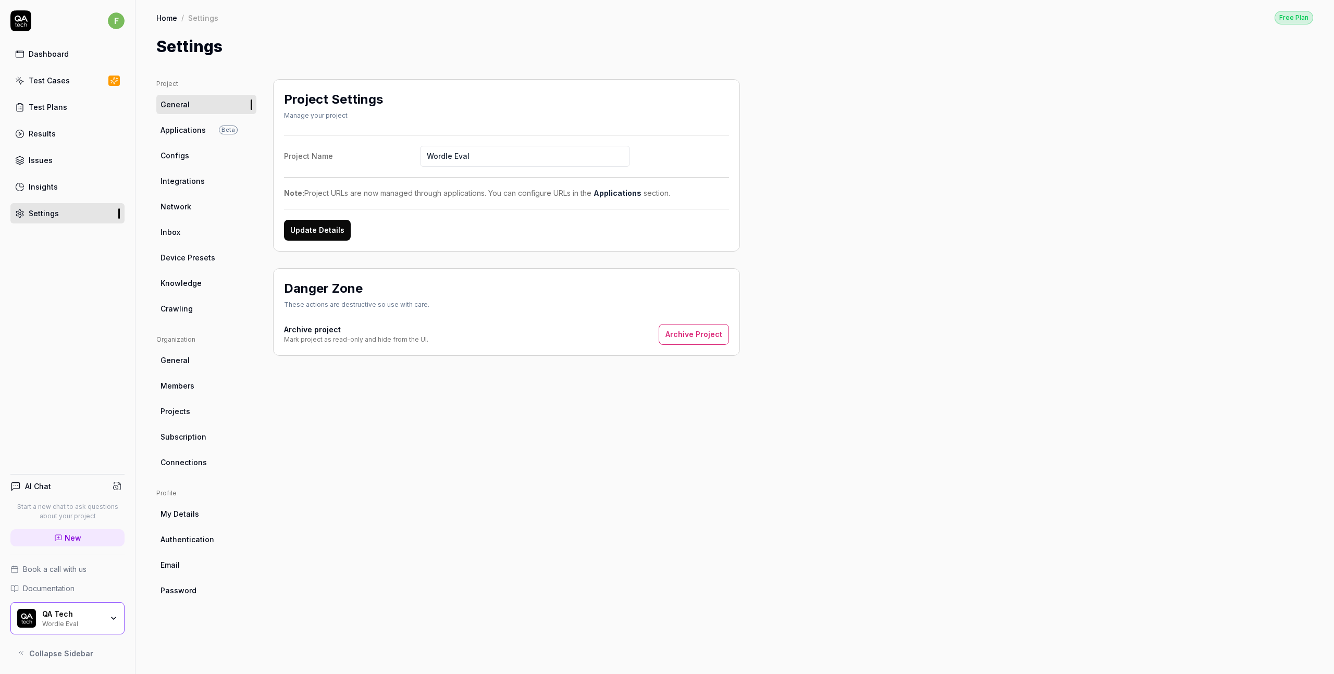
click at [68, 54] on link "Dashboard" at bounding box center [67, 54] width 114 height 20
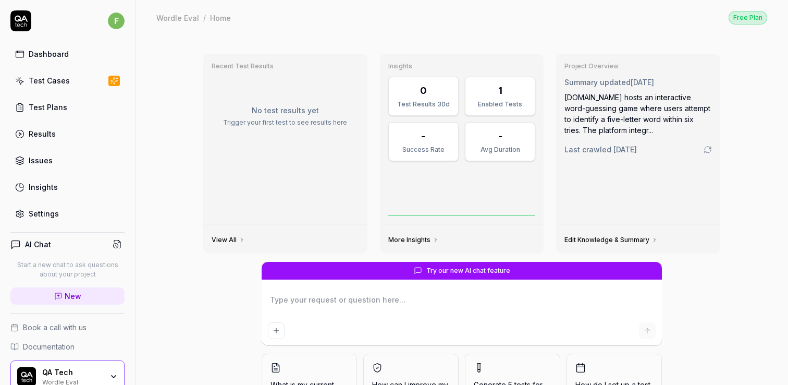
type textarea "*"
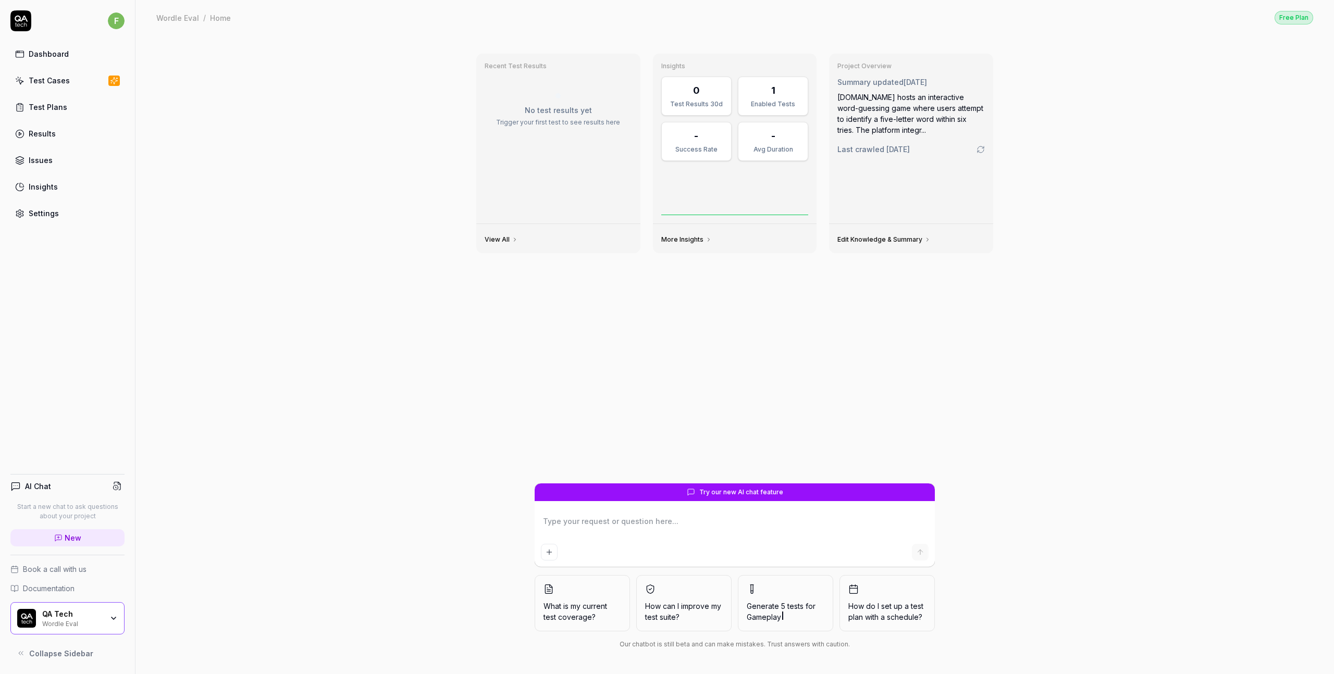
click at [67, 56] on link "Dashboard" at bounding box center [67, 54] width 114 height 20
click at [50, 55] on div "Dashboard" at bounding box center [49, 53] width 40 height 11
type textarea "*"
click at [68, 86] on link "Test Cases" at bounding box center [67, 80] width 114 height 20
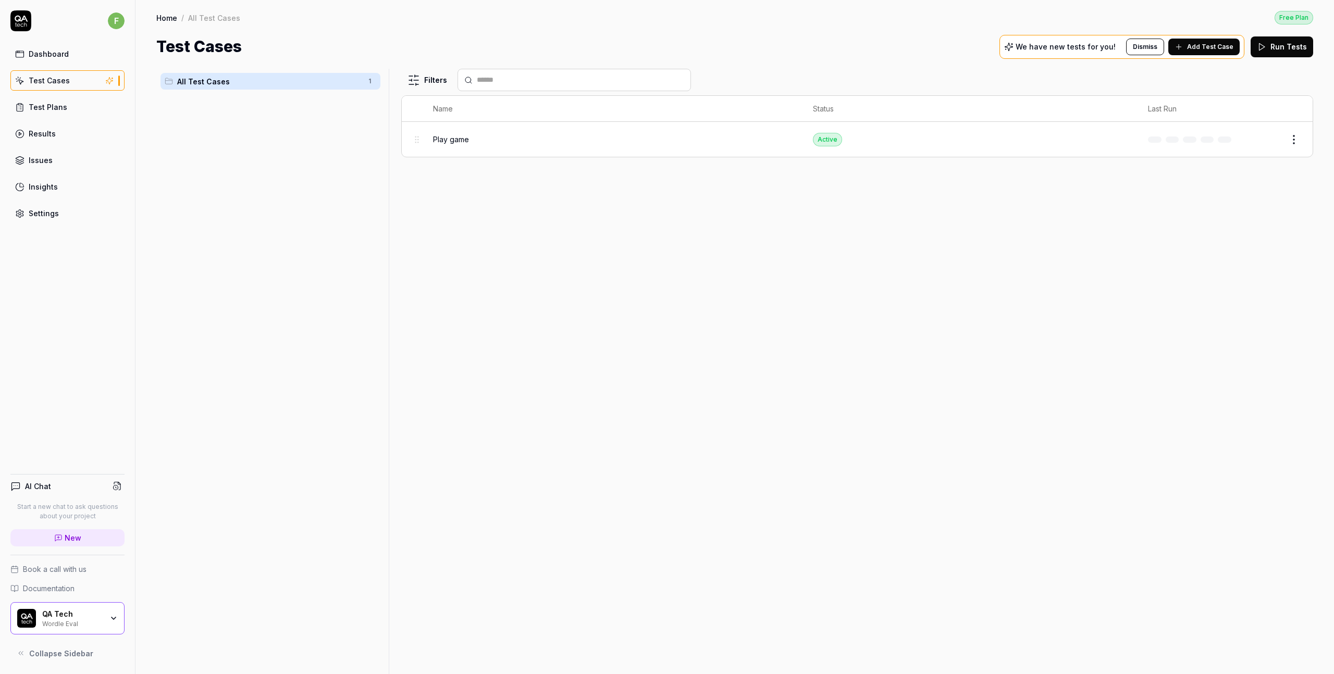
click at [67, 204] on link "Settings" at bounding box center [67, 213] width 114 height 20
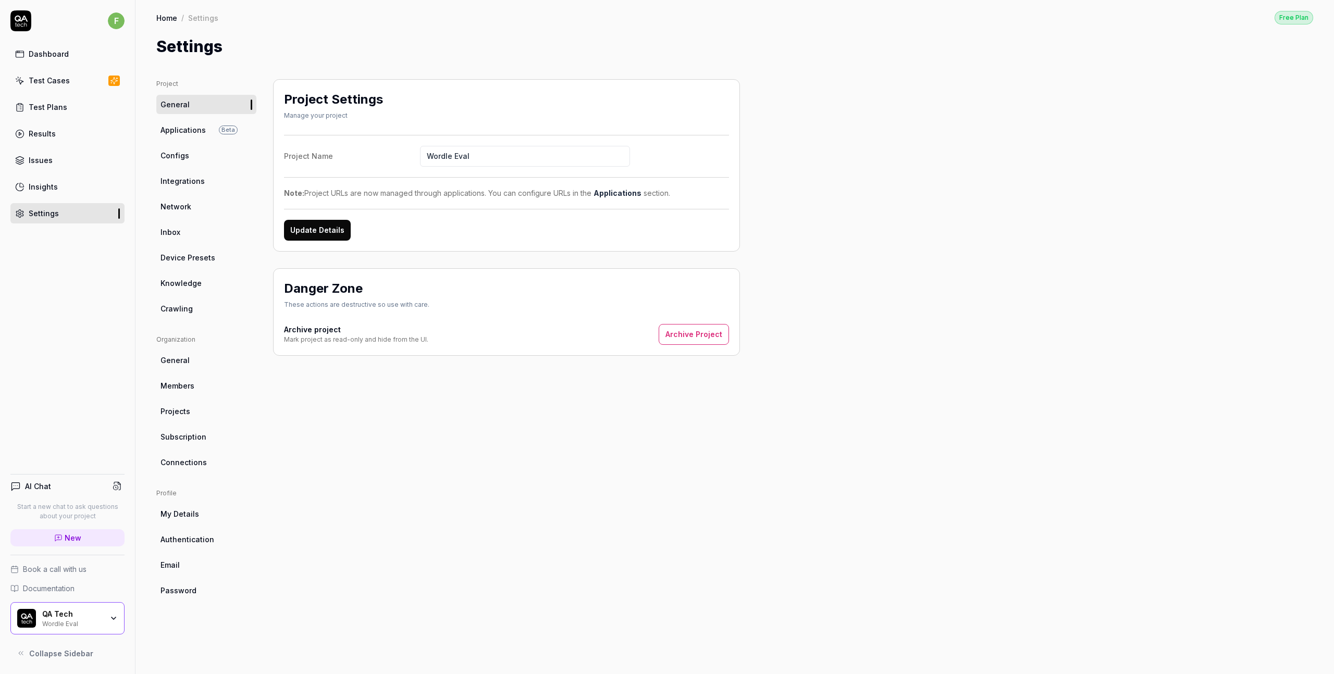
click at [57, 114] on link "Test Plans" at bounding box center [67, 107] width 114 height 20
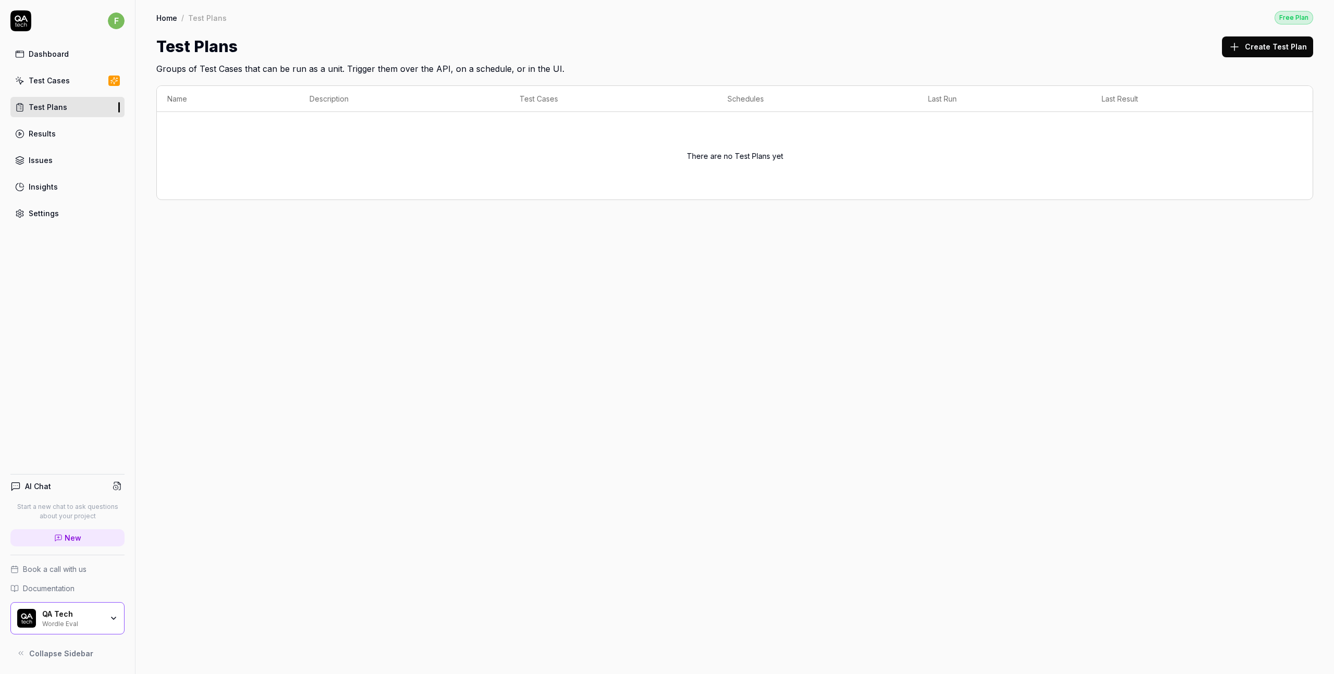
click at [1267, 45] on button "Create Test Plan" at bounding box center [1267, 46] width 91 height 21
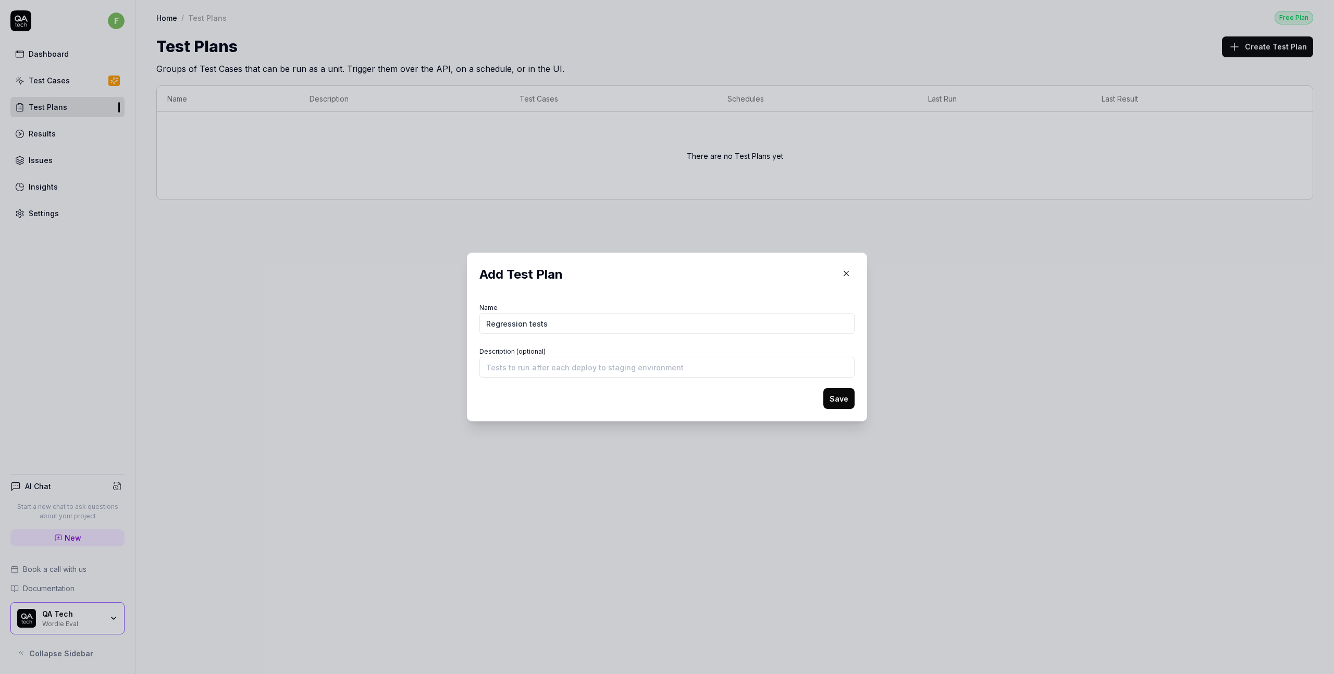
type input "Regression tests"
click at [823, 388] on button "Save" at bounding box center [838, 398] width 31 height 21
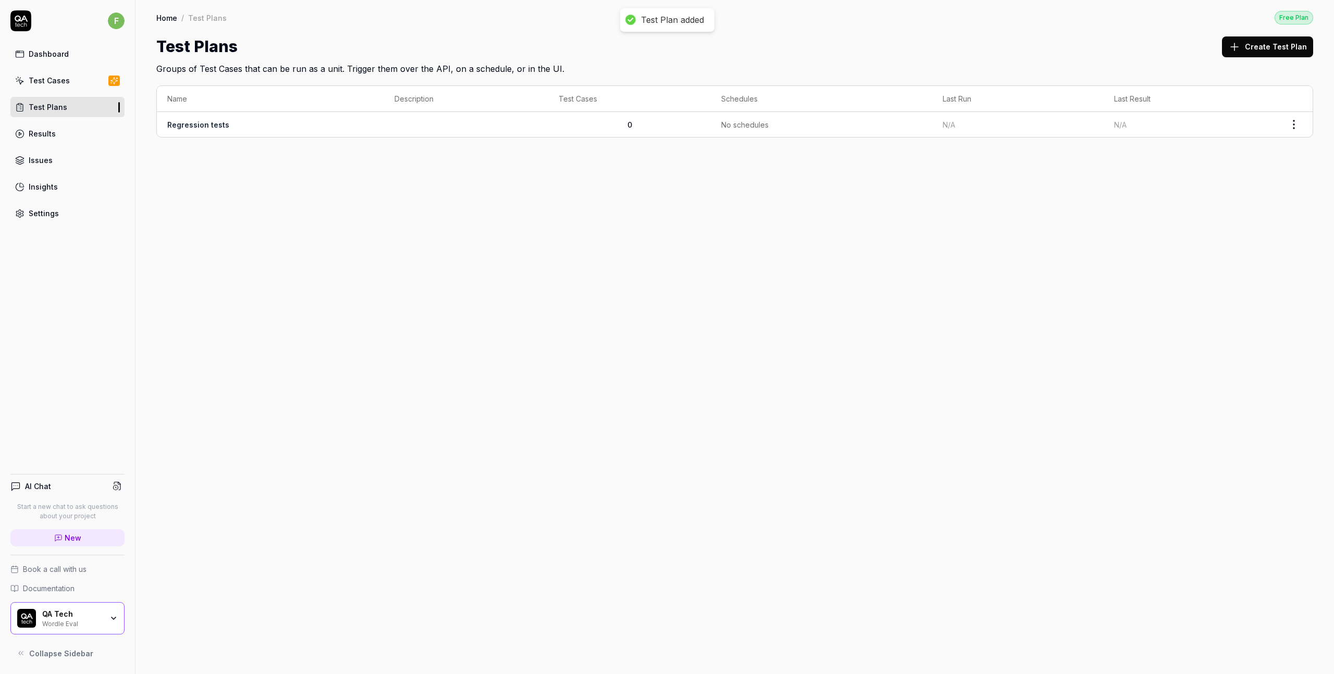
click at [953, 122] on td "N/A" at bounding box center [1017, 124] width 171 height 25
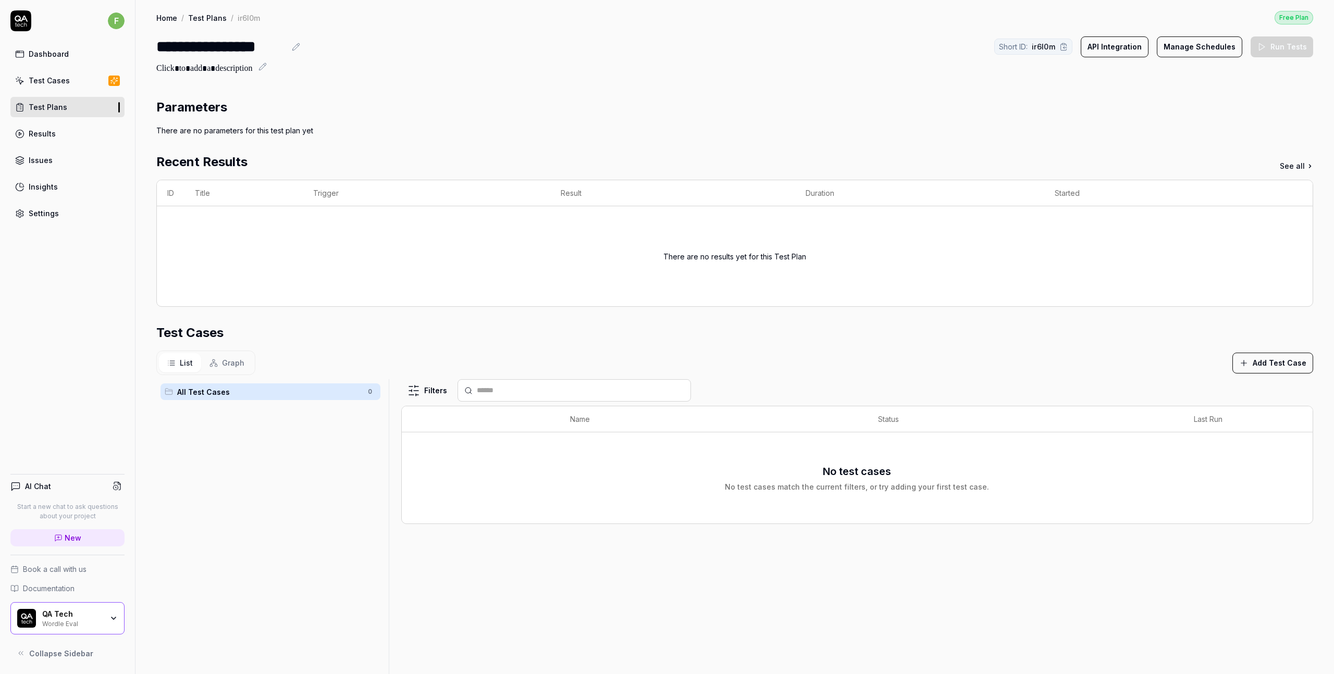
click at [272, 395] on span "All Test Cases" at bounding box center [269, 392] width 184 height 11
click at [47, 141] on link "Results" at bounding box center [67, 134] width 114 height 20
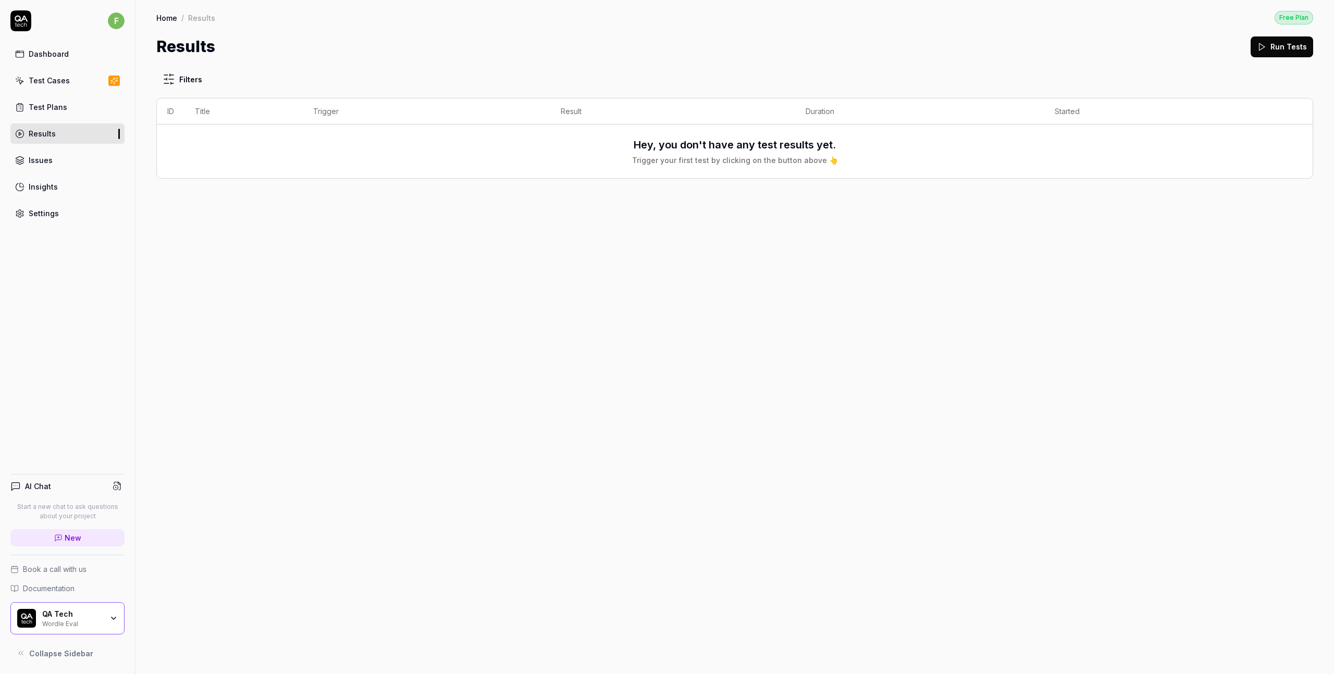
click at [46, 172] on div "Dashboard Test Cases Test Plans Results Issues Insights Settings" at bounding box center [67, 134] width 114 height 180
click at [46, 50] on div "Dashboard" at bounding box center [49, 53] width 40 height 11
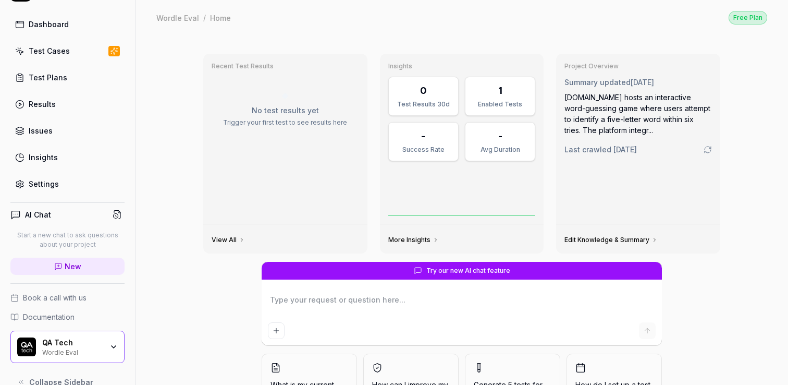
scroll to position [34, 0]
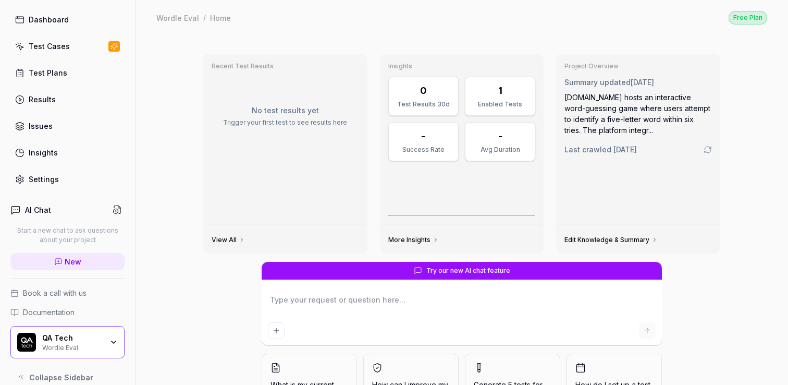
type textarea "*"
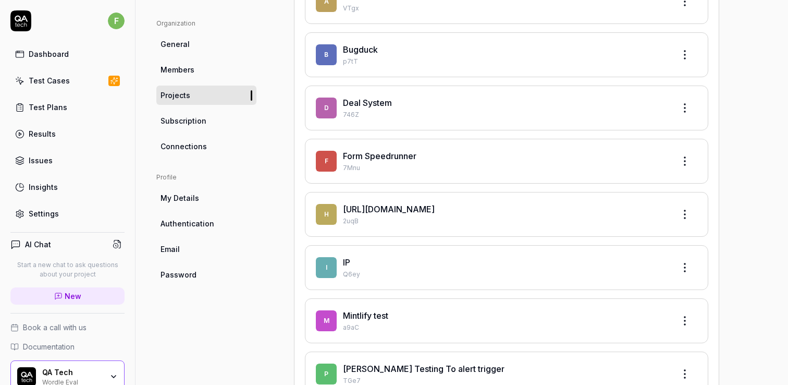
scroll to position [48, 0]
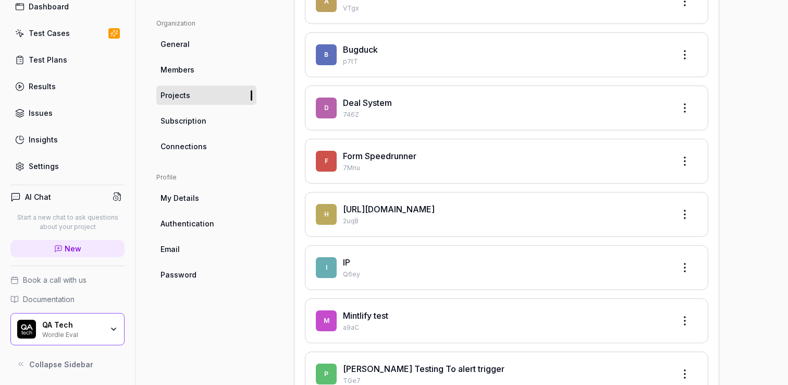
click at [69, 324] on div "QA Tech" at bounding box center [72, 324] width 60 height 9
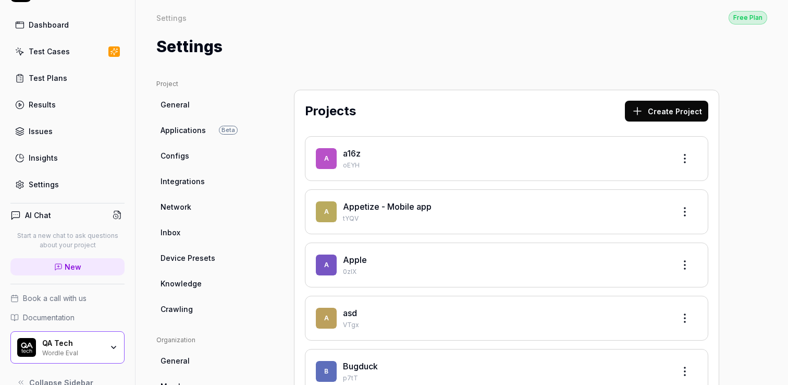
scroll to position [48, 0]
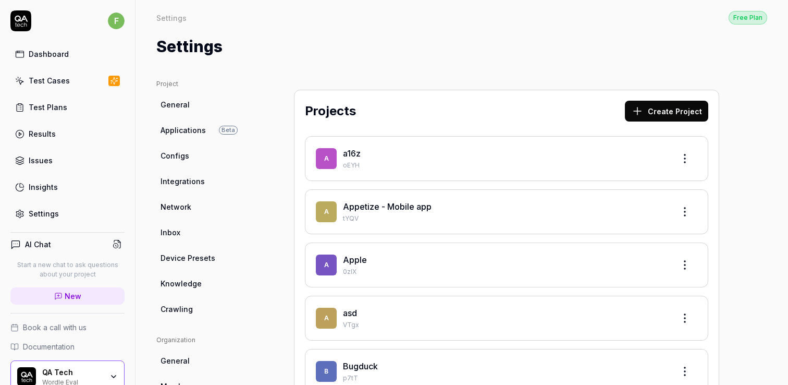
scroll to position [48, 0]
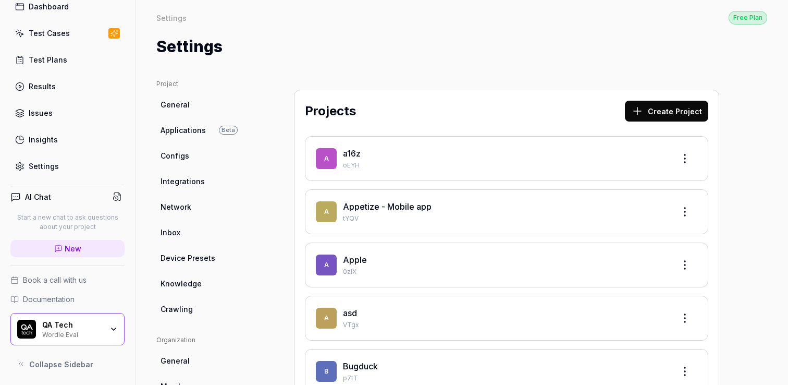
click at [50, 360] on span "Collapse Sidebar" at bounding box center [61, 364] width 64 height 11
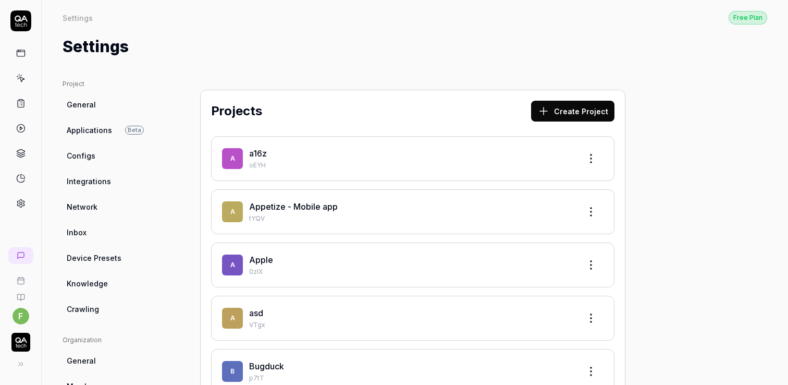
click at [11, 365] on button at bounding box center [20, 363] width 21 height 21
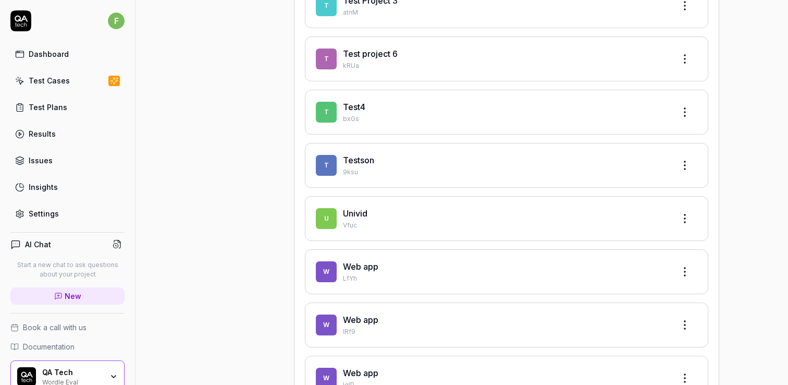
scroll to position [48, 0]
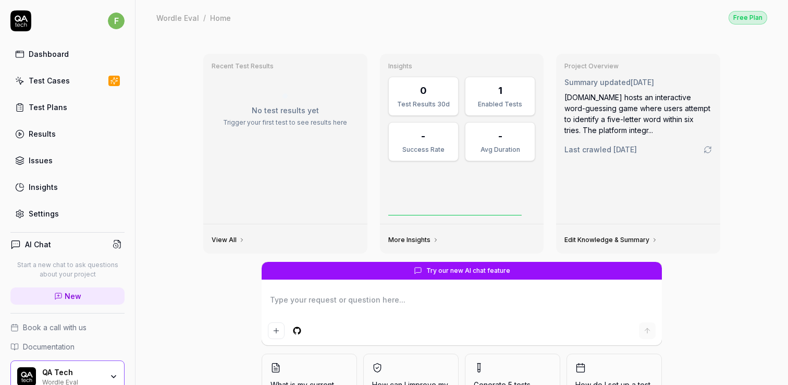
scroll to position [48, 0]
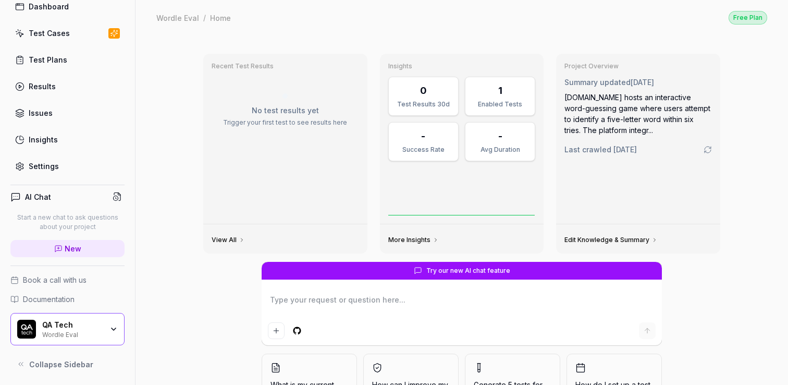
click at [53, 316] on div "QA Tech Wordle Eval" at bounding box center [67, 329] width 114 height 32
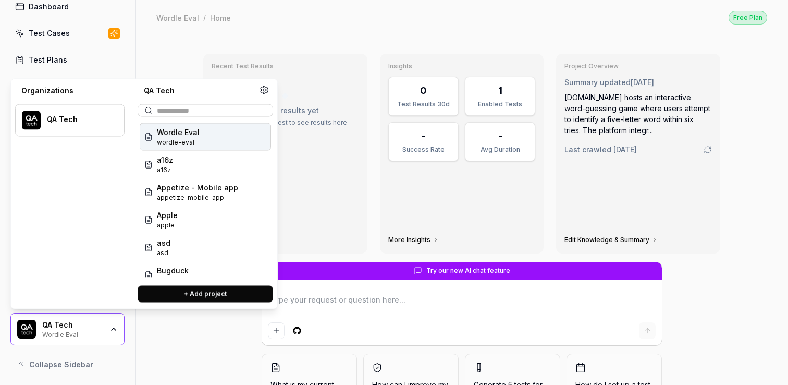
type textarea "*"
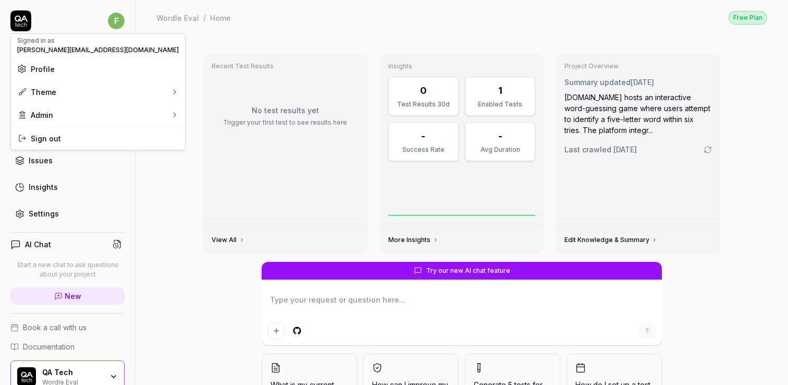
click at [121, 21] on html "f Dashboard Test Cases Test Plans Results Issues Insights Settings AI Chat Star…" at bounding box center [394, 192] width 788 height 385
type textarea "*"
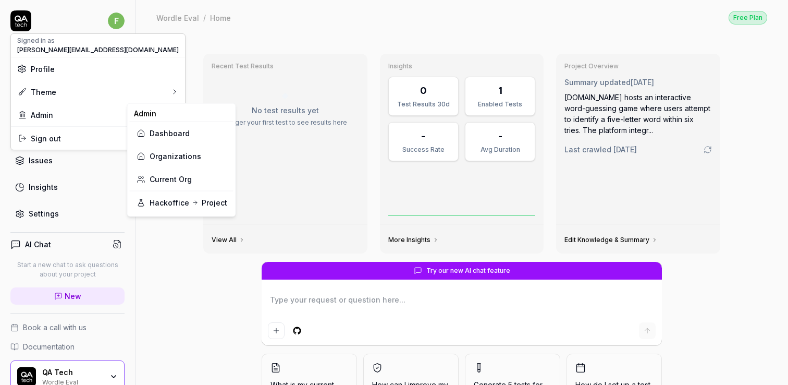
click at [160, 130] on link "Dashboard" at bounding box center [181, 132] width 91 height 23
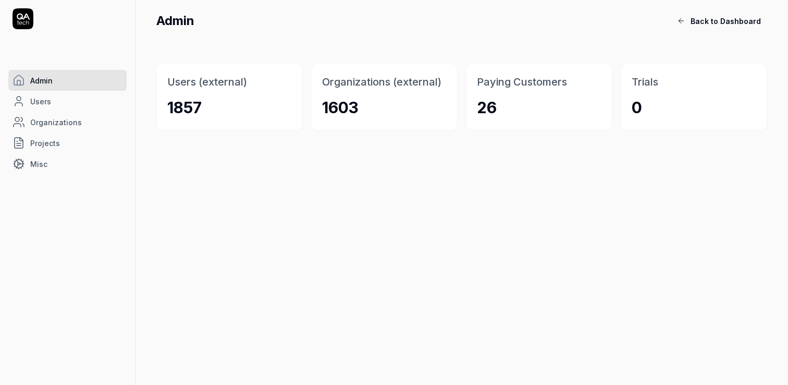
click at [64, 117] on span "Organizations" at bounding box center [56, 122] width 52 height 11
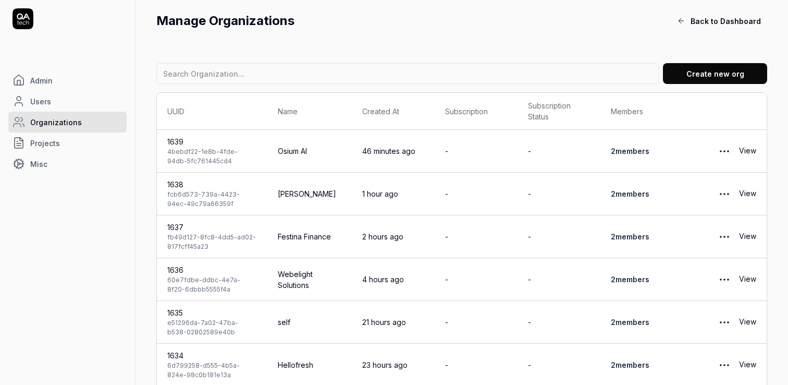
click at [53, 113] on link "Organizations" at bounding box center [67, 122] width 118 height 21
click at [59, 115] on link "Organizations" at bounding box center [67, 122] width 118 height 21
click at [53, 104] on link "Users" at bounding box center [67, 101] width 118 height 21
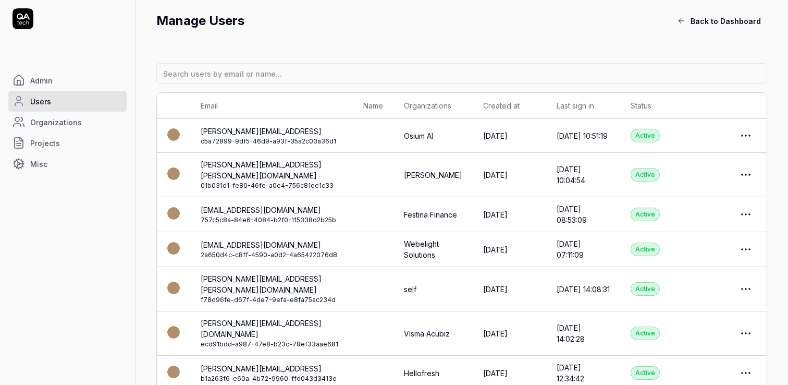
click at [56, 120] on span "Organizations" at bounding box center [56, 122] width 52 height 11
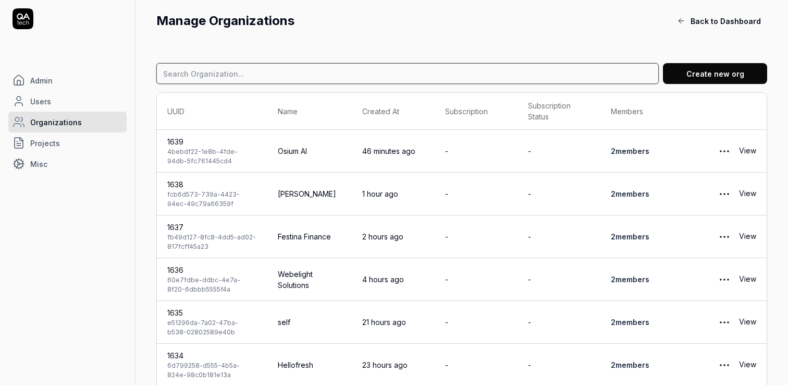
click at [194, 79] on input at bounding box center [407, 73] width 502 height 21
click at [54, 162] on link "Misc" at bounding box center [67, 163] width 118 height 21
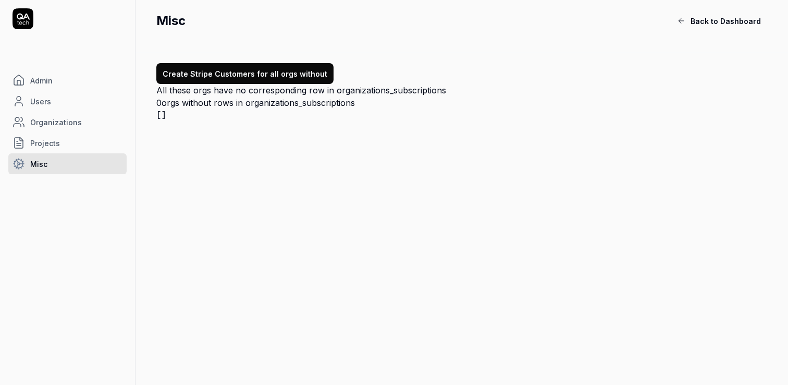
click at [65, 122] on span "Organizations" at bounding box center [56, 122] width 52 height 11
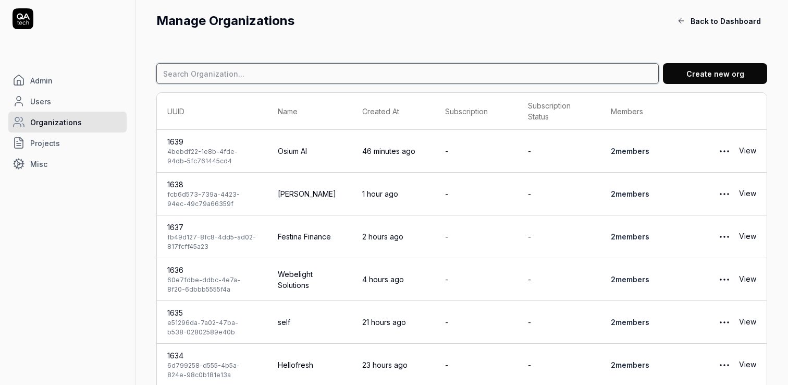
click at [205, 78] on input at bounding box center [407, 73] width 502 height 21
type input "aer"
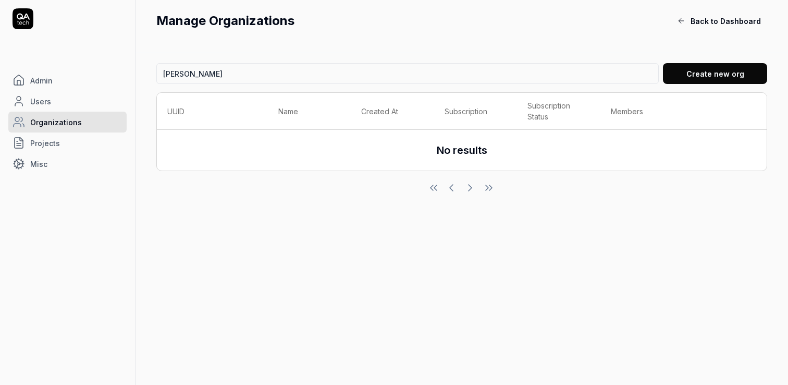
click at [215, 85] on div "aery Create new org UUID Name Created At Subscription Subscription Status Membe…" at bounding box center [461, 128] width 611 height 131
click at [211, 75] on input "aery" at bounding box center [407, 73] width 502 height 21
type input "avery"
click at [267, 146] on td "1622 30850b66-2983-4c11-a909-4c15d3634f55" at bounding box center [212, 151] width 110 height 42
click at [744, 150] on link "View" at bounding box center [747, 151] width 17 height 21
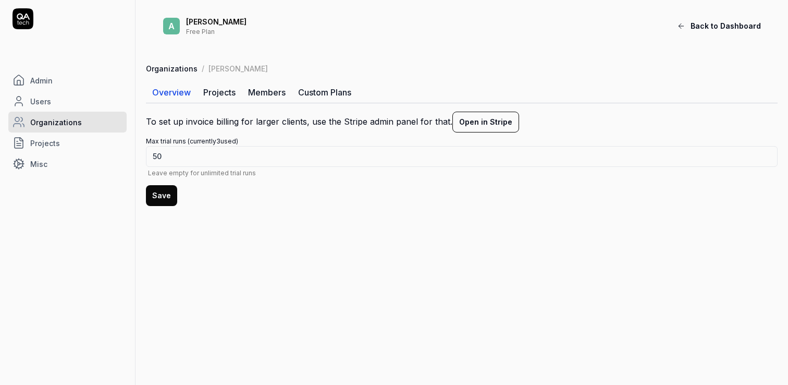
click at [205, 94] on link "Projects" at bounding box center [219, 92] width 45 height 21
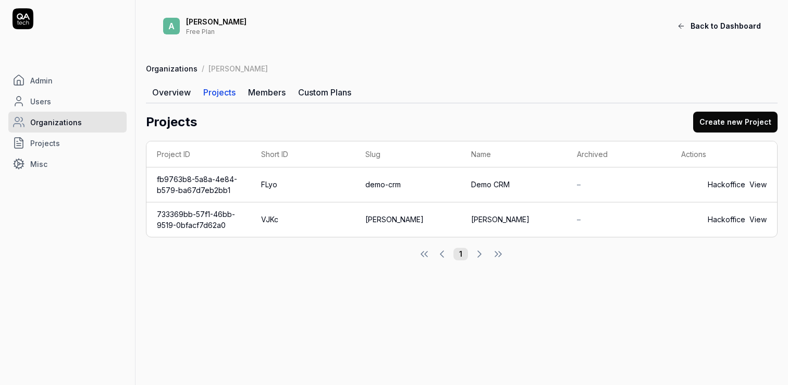
click at [272, 94] on link "Members" at bounding box center [267, 92] width 50 height 21
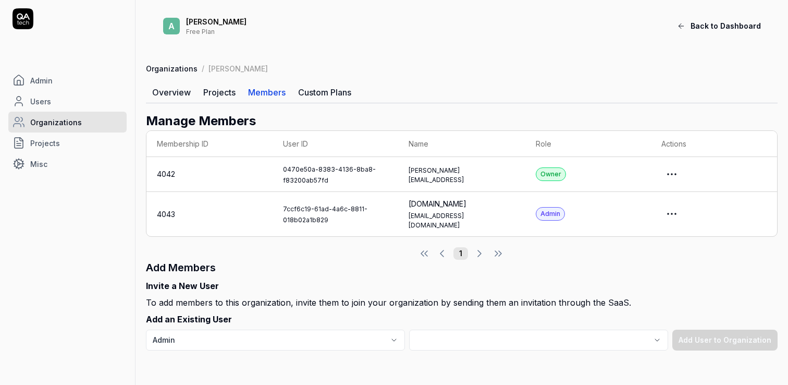
click at [309, 97] on link "Custom Plans" at bounding box center [325, 92] width 66 height 21
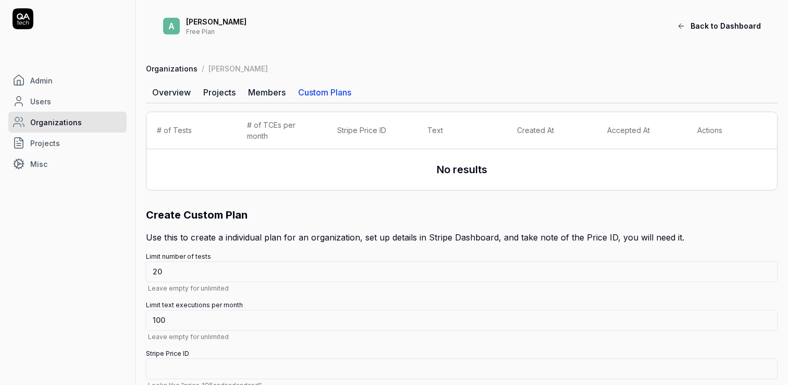
type textarea "*"
click at [65, 78] on link "Admin" at bounding box center [67, 80] width 118 height 21
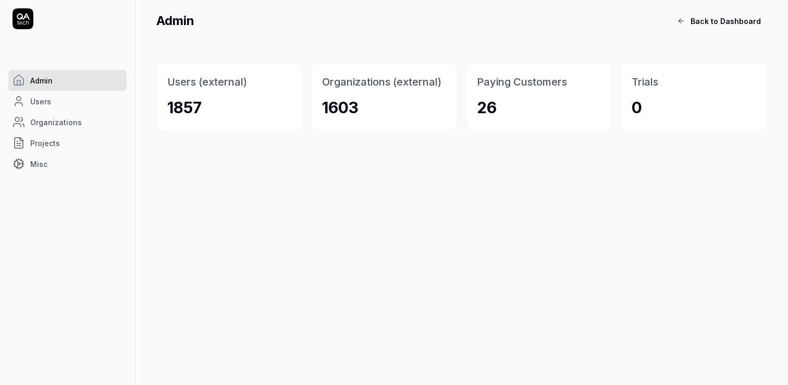
click at [499, 108] on div "26" at bounding box center [539, 107] width 125 height 23
click at [32, 96] on span "Users" at bounding box center [40, 101] width 21 height 11
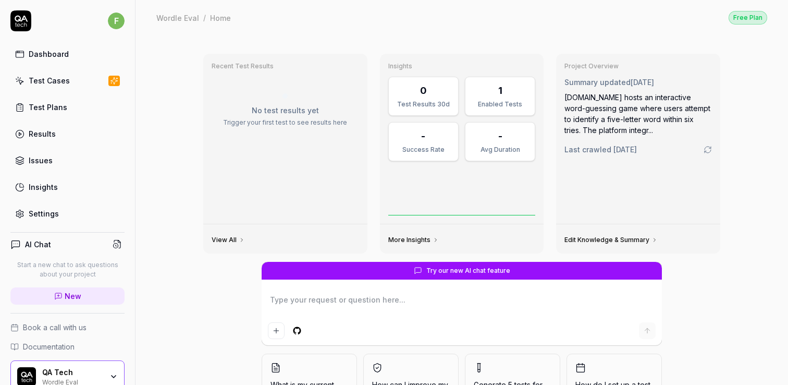
type textarea "*"
